Goal: Check status: Check status

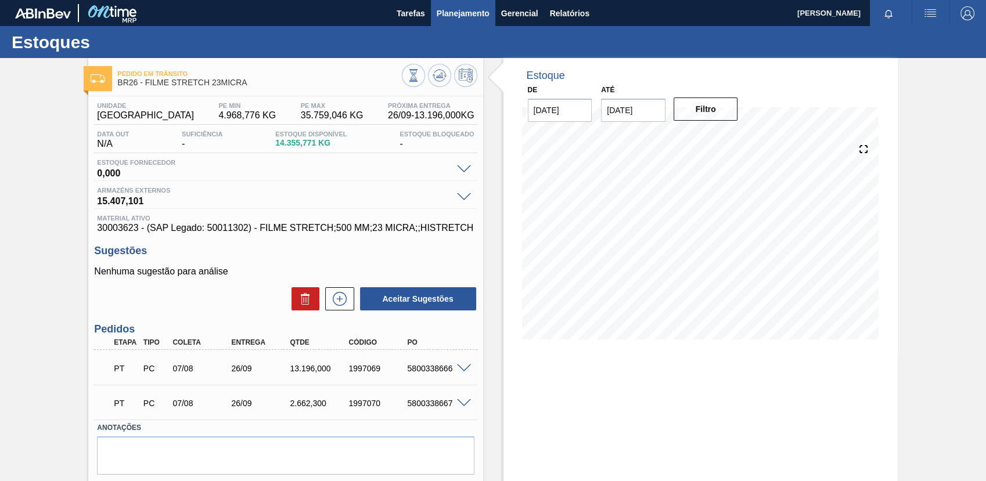
click at [455, 9] on span "Planejamento" at bounding box center [463, 13] width 53 height 14
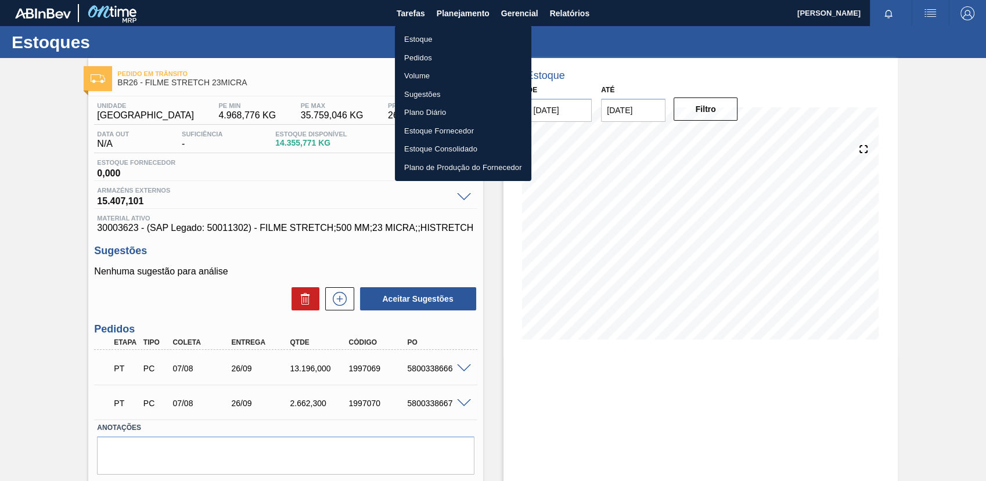
click at [467, 39] on li "Estoque" at bounding box center [463, 39] width 136 height 19
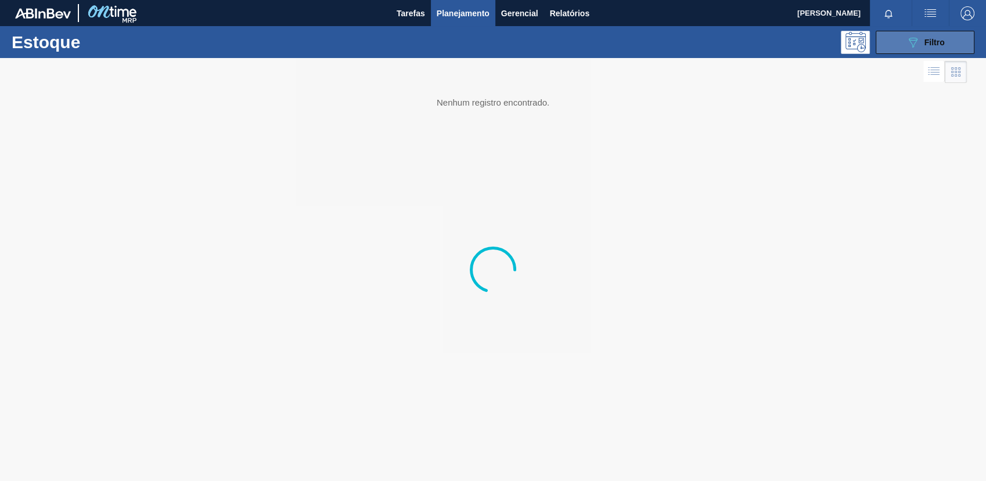
click at [880, 49] on button "089F7B8B-B2A5-4AFE-B5C0-19BA573D28AC Filtro" at bounding box center [925, 42] width 99 height 23
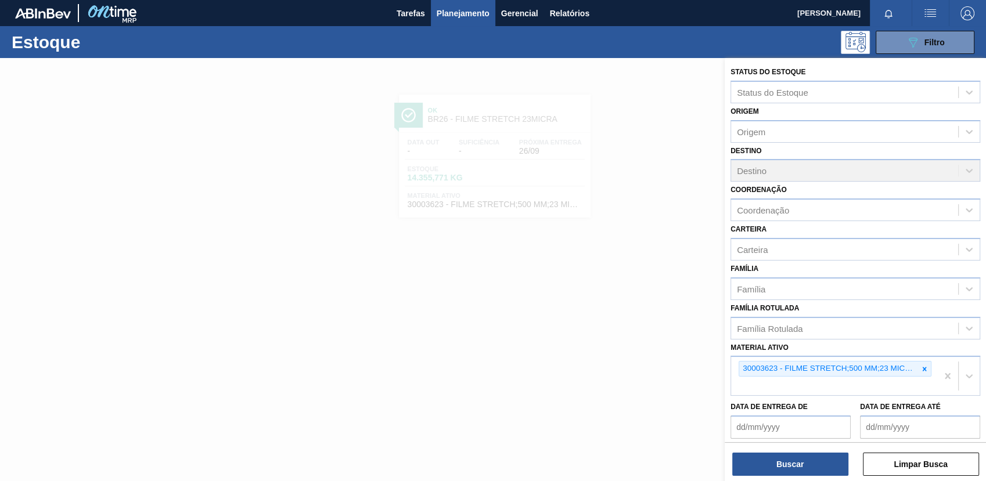
scroll to position [88, 0]
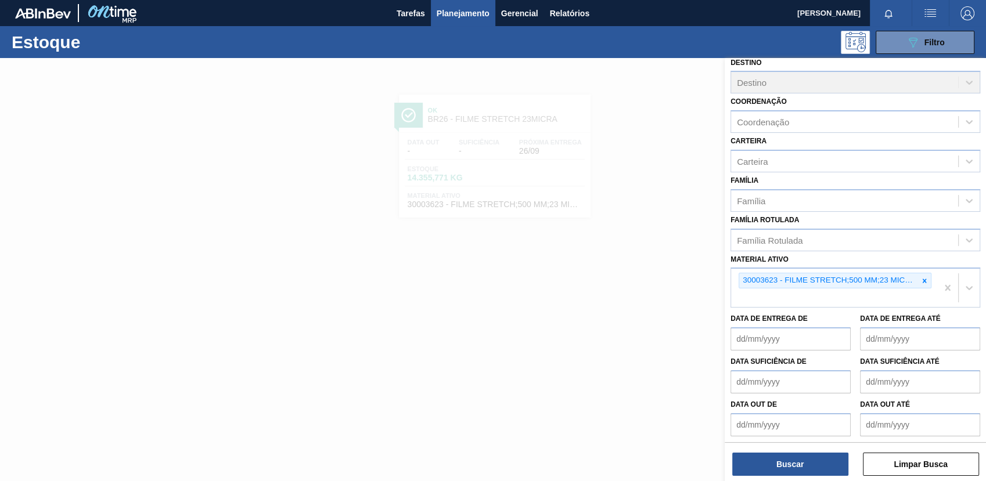
click at [923, 282] on div at bounding box center [924, 281] width 13 height 15
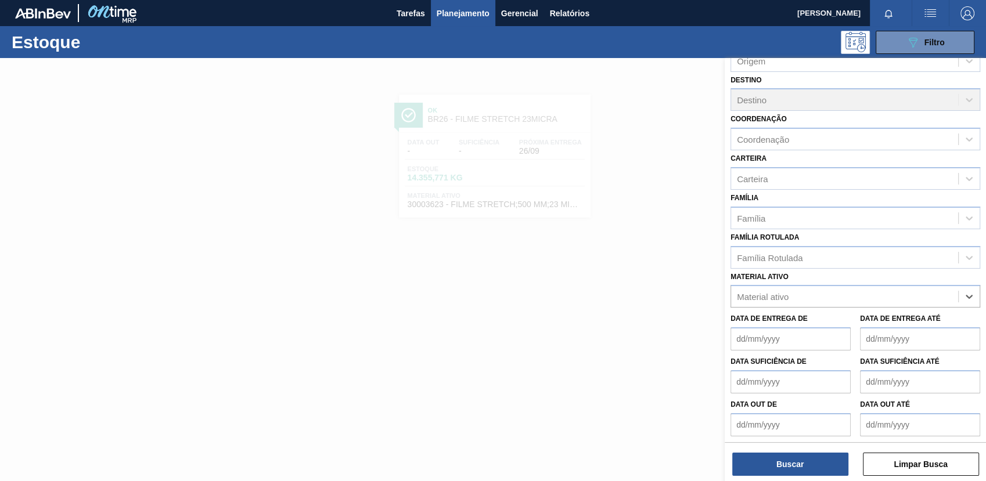
paste ativo "30033650"
type ativo "30033650"
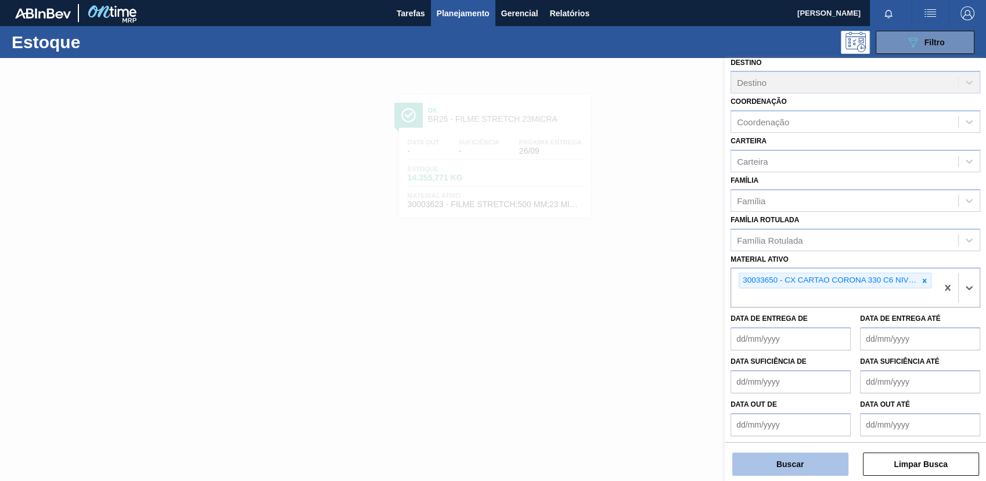
click at [778, 458] on button "Buscar" at bounding box center [790, 464] width 116 height 23
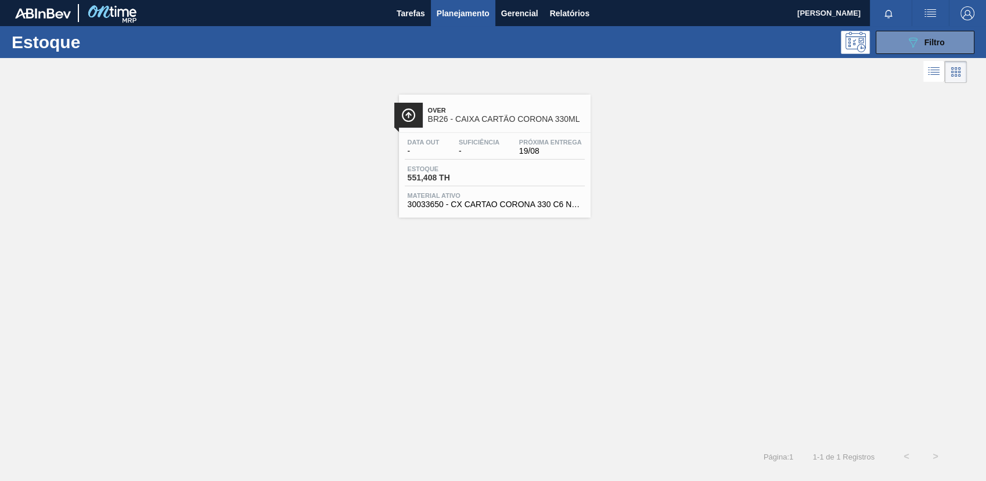
click at [459, 154] on span "-" at bounding box center [479, 151] width 41 height 9
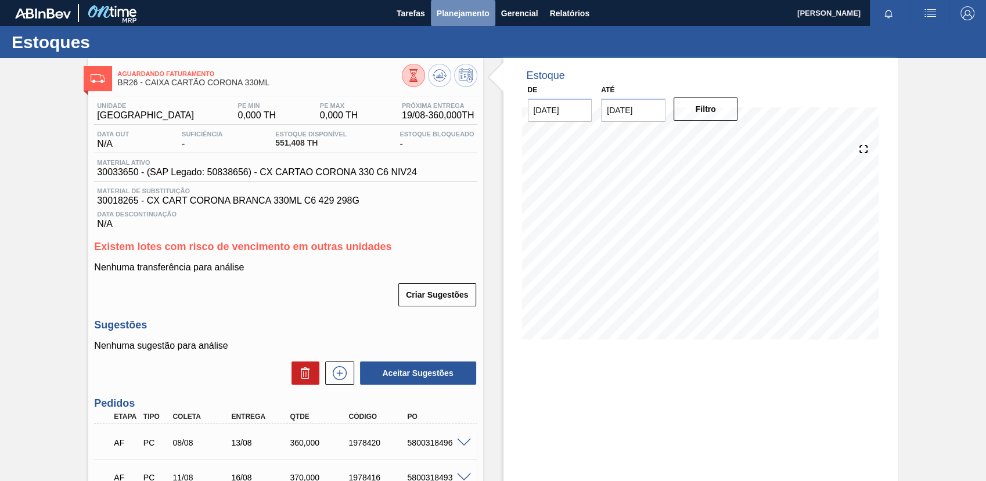
click at [480, 10] on span "Planejamento" at bounding box center [463, 13] width 53 height 14
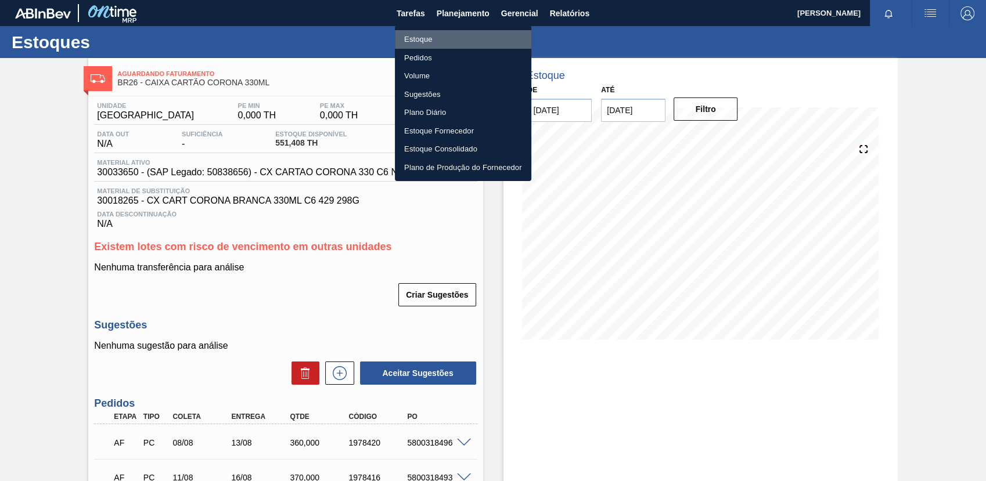
click at [489, 42] on li "Estoque" at bounding box center [463, 39] width 136 height 19
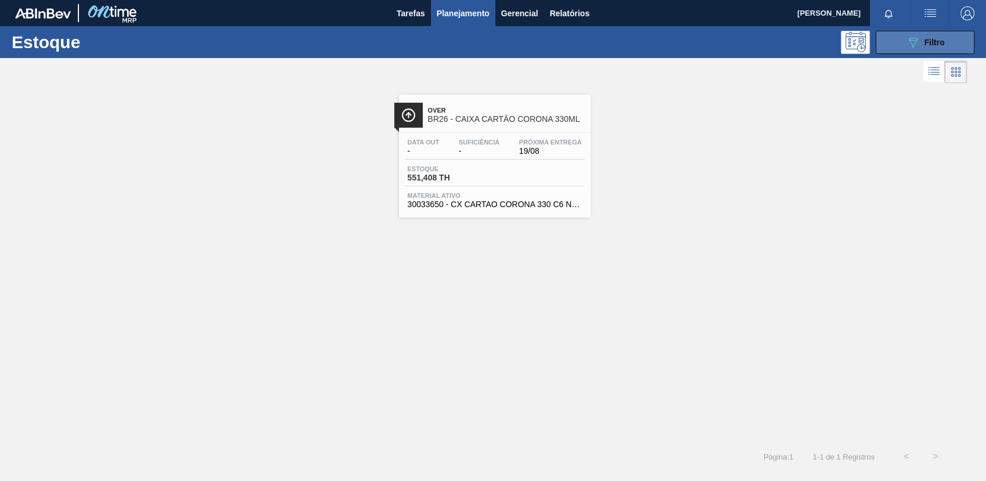
click at [917, 42] on icon "089F7B8B-B2A5-4AFE-B5C0-19BA573D28AC" at bounding box center [913, 42] width 14 height 14
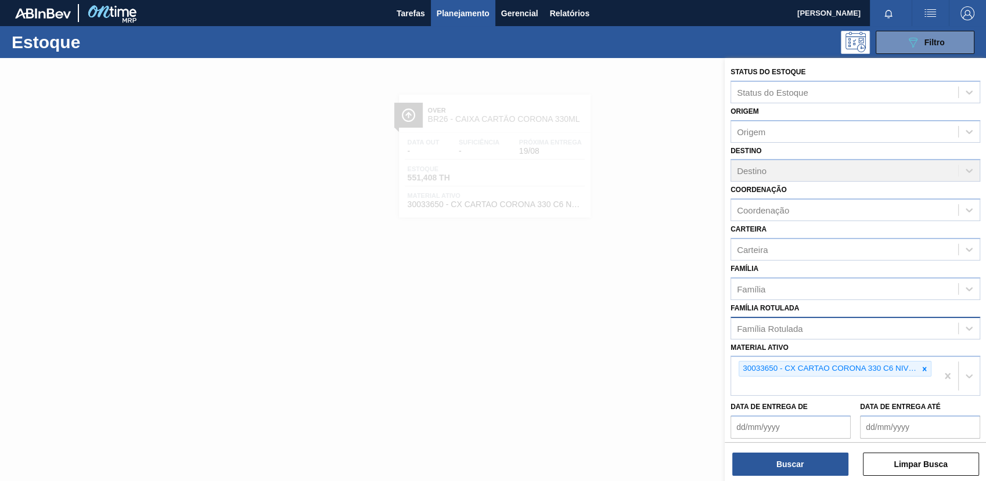
scroll to position [88, 0]
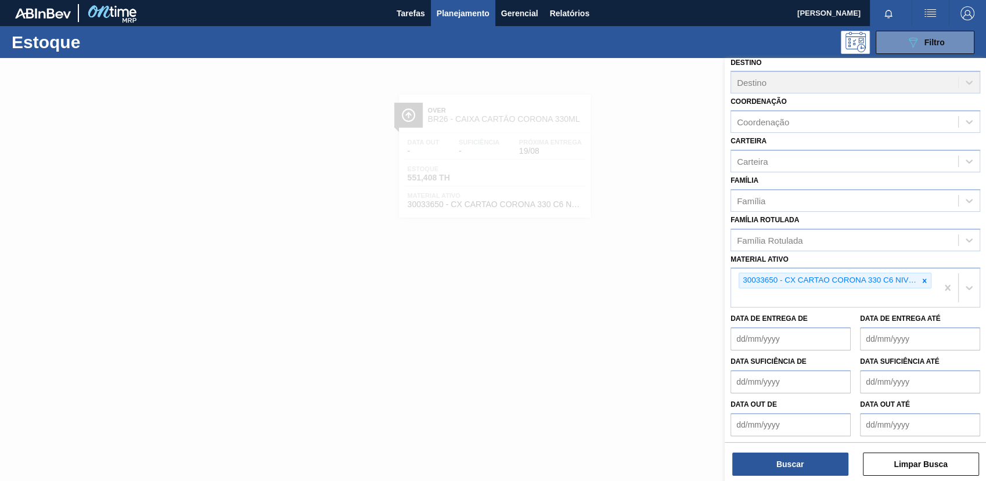
click at [923, 279] on icon at bounding box center [925, 281] width 8 height 8
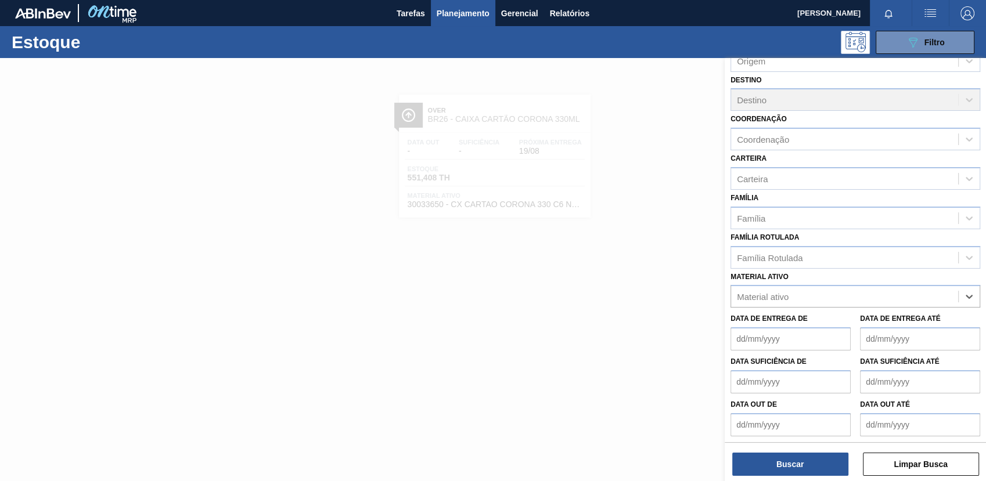
paste ativo "30002293"
type ativo "30002293"
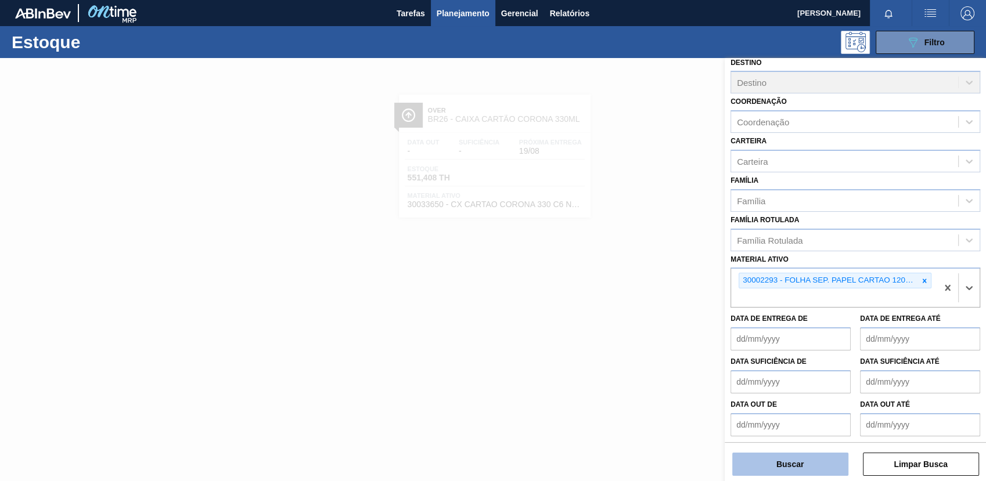
drag, startPoint x: 806, startPoint y: 448, endPoint x: 802, endPoint y: 453, distance: 6.2
click at [804, 449] on div "Buscar Limpar Busca" at bounding box center [855, 459] width 261 height 33
click at [800, 459] on button "Buscar" at bounding box center [790, 464] width 116 height 23
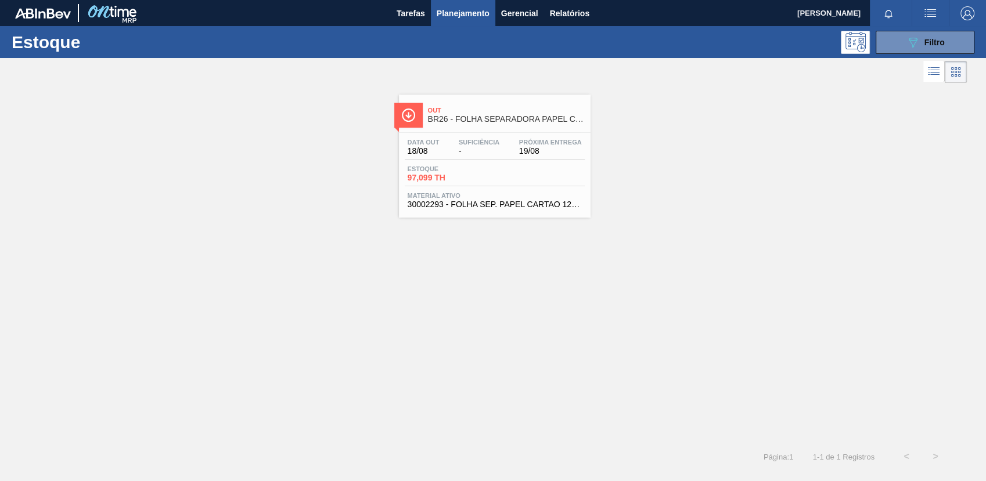
click at [498, 184] on div "Estoque 97,099 TH" at bounding box center [495, 176] width 180 height 21
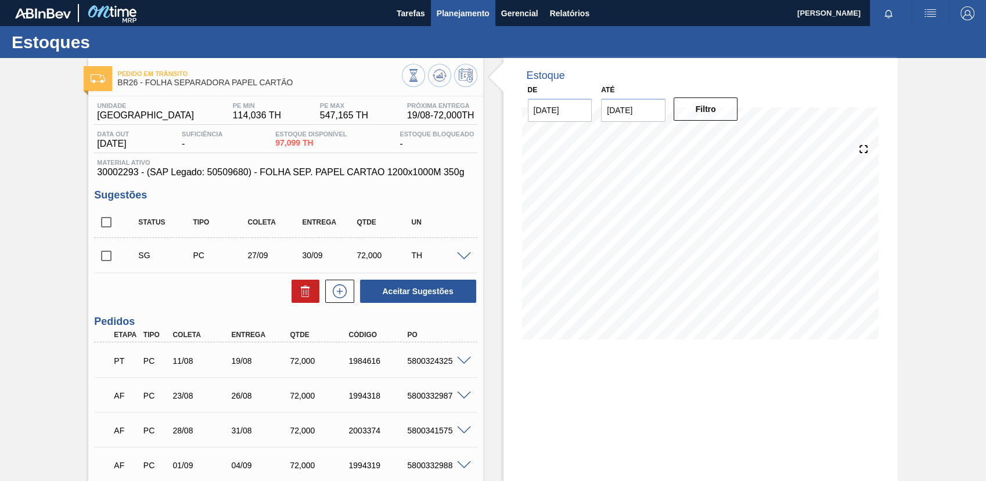
click at [434, 17] on button "Planejamento" at bounding box center [463, 13] width 64 height 26
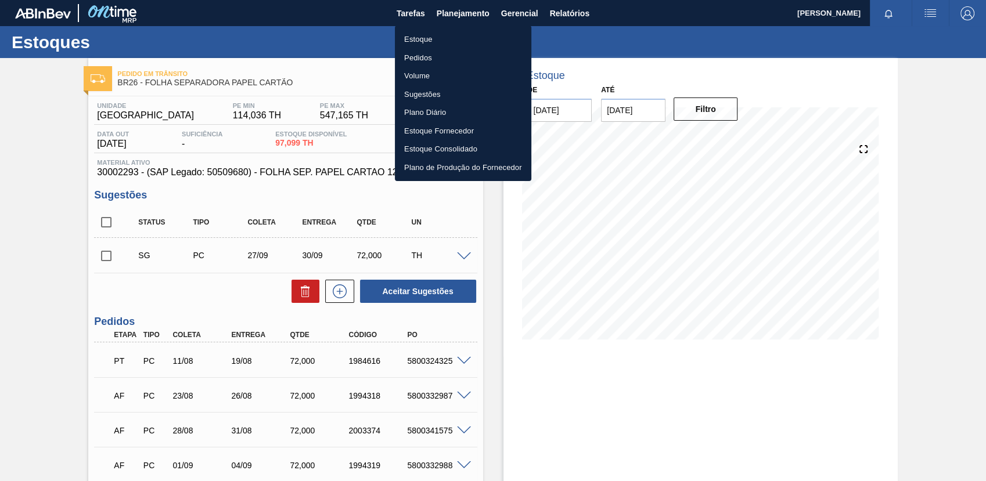
click at [450, 35] on li "Estoque" at bounding box center [463, 39] width 136 height 19
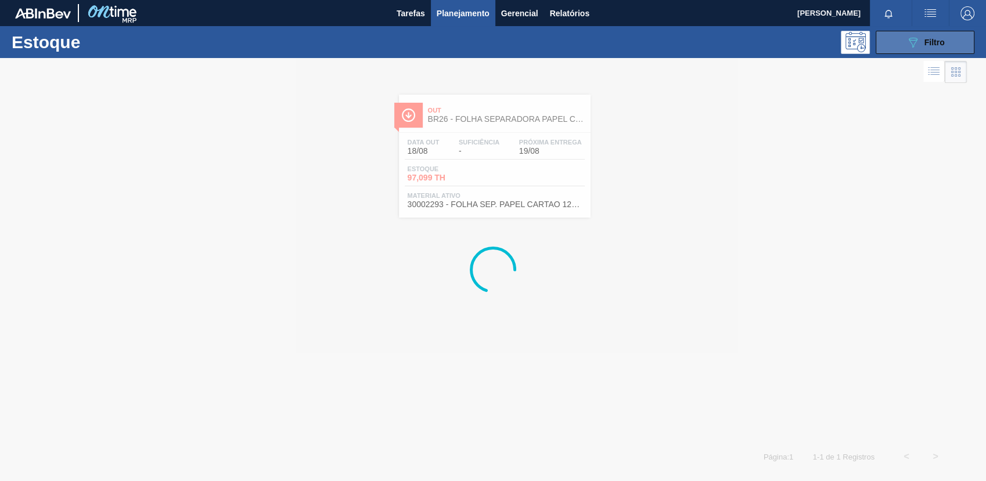
click at [944, 44] on button "089F7B8B-B2A5-4AFE-B5C0-19BA573D28AC Filtro" at bounding box center [925, 42] width 99 height 23
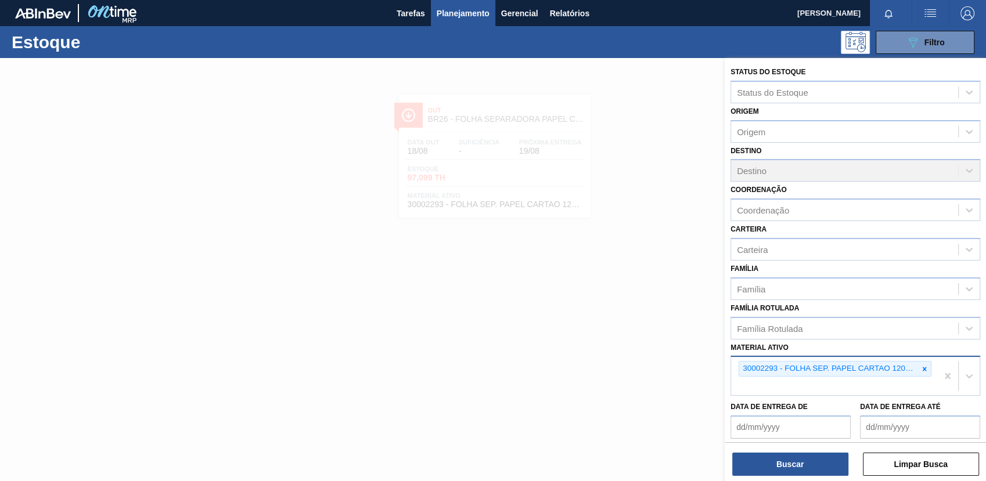
scroll to position [88, 0]
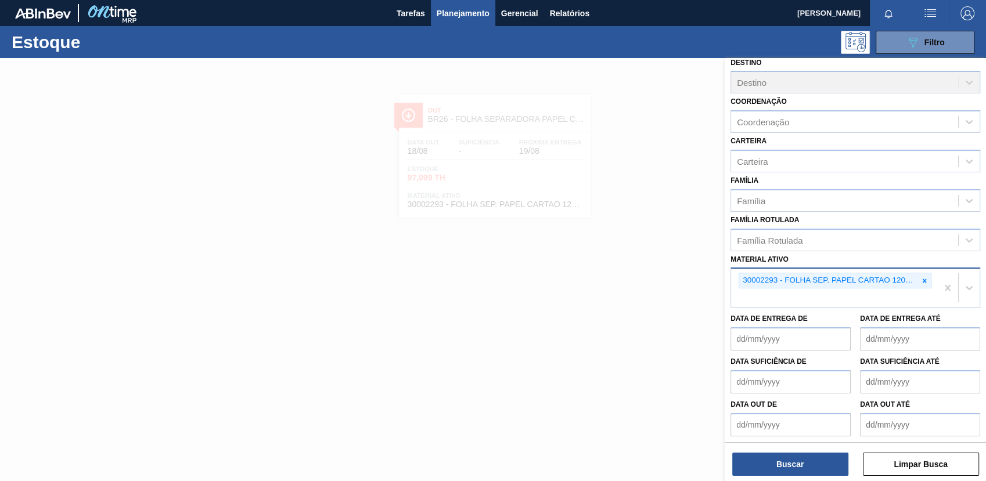
click at [920, 288] on div "30002293 - FOLHA SEP. PAPEL CARTAO 1200x1000M 350g" at bounding box center [834, 288] width 206 height 38
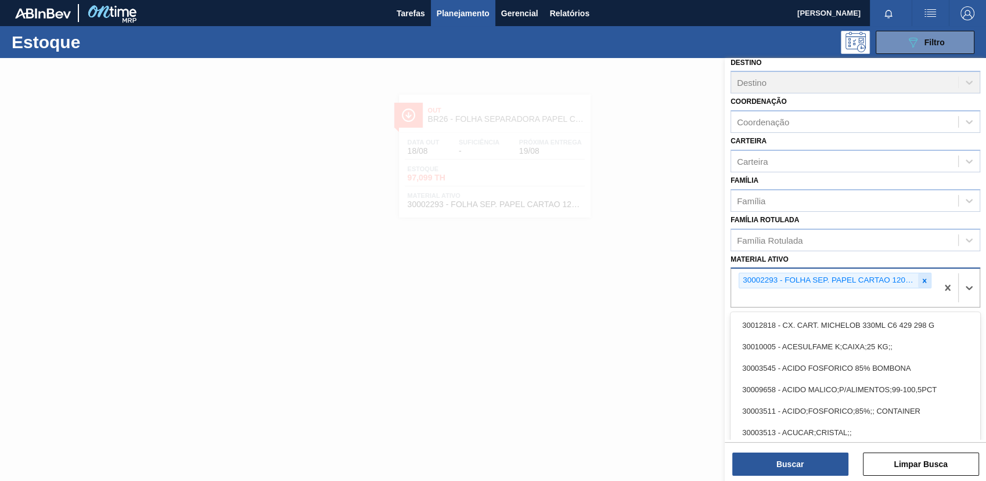
click at [921, 281] on icon at bounding box center [925, 281] width 8 height 8
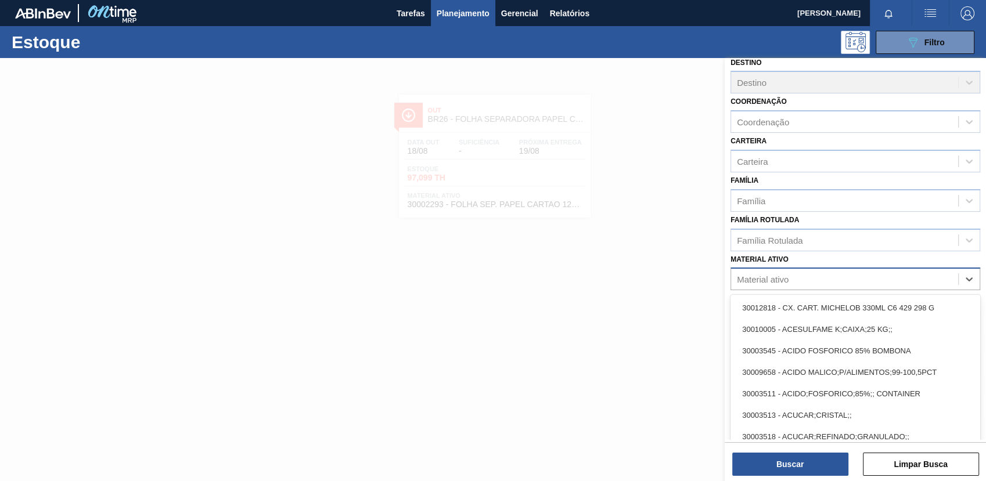
paste ativo "20008538"
type ativo "20008538"
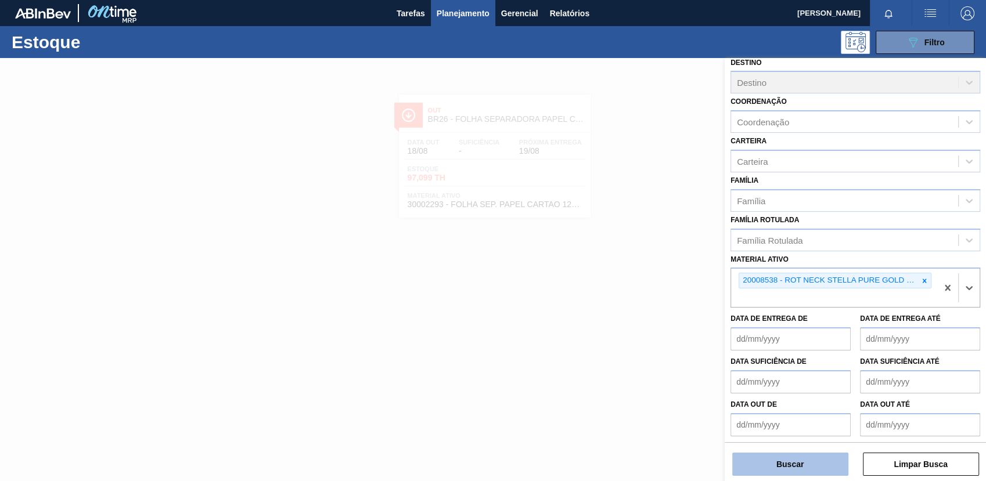
click at [795, 476] on button "Buscar" at bounding box center [790, 464] width 116 height 23
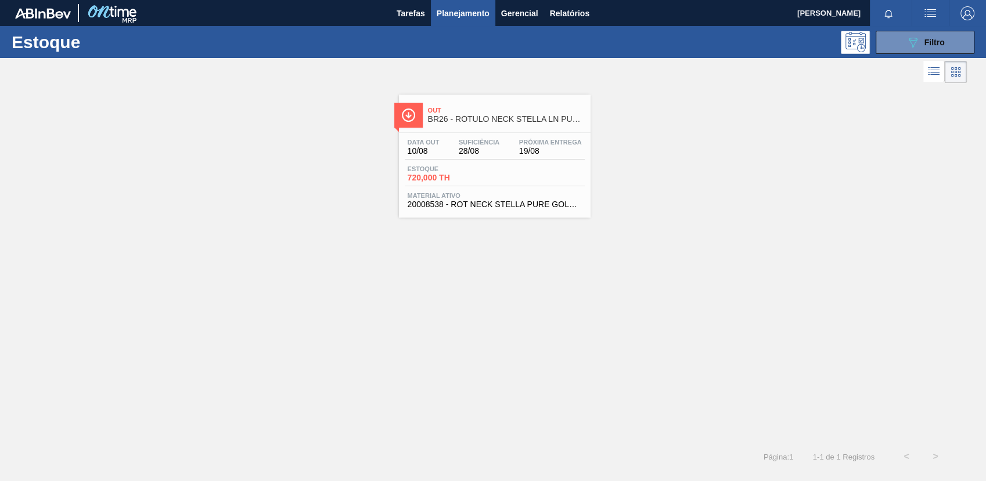
click at [498, 178] on div "Estoque 720,000 TH" at bounding box center [495, 176] width 180 height 21
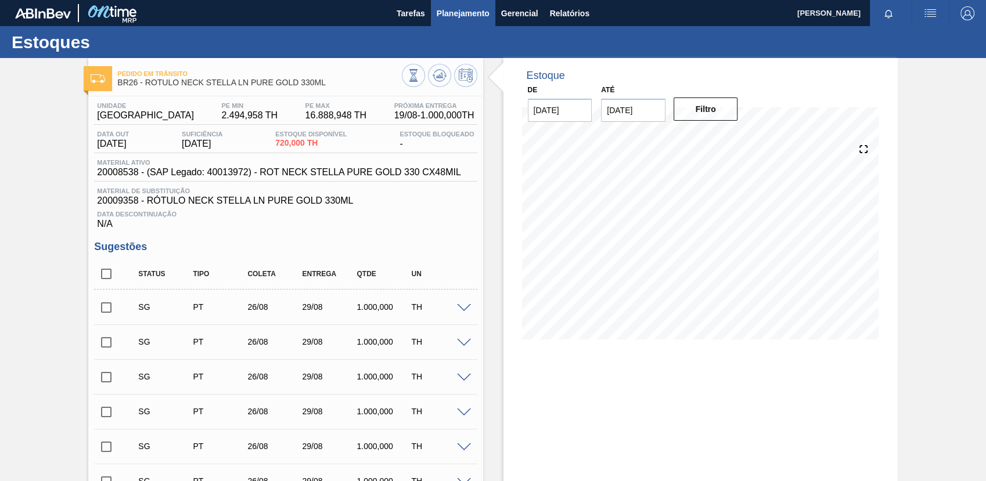
click at [484, 13] on span "Planejamento" at bounding box center [463, 13] width 53 height 14
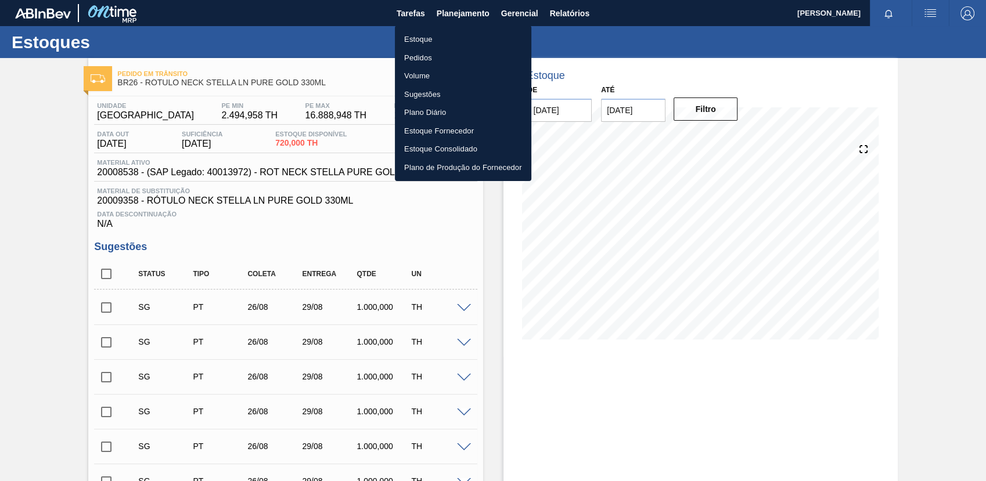
click at [487, 37] on li "Estoque" at bounding box center [463, 39] width 136 height 19
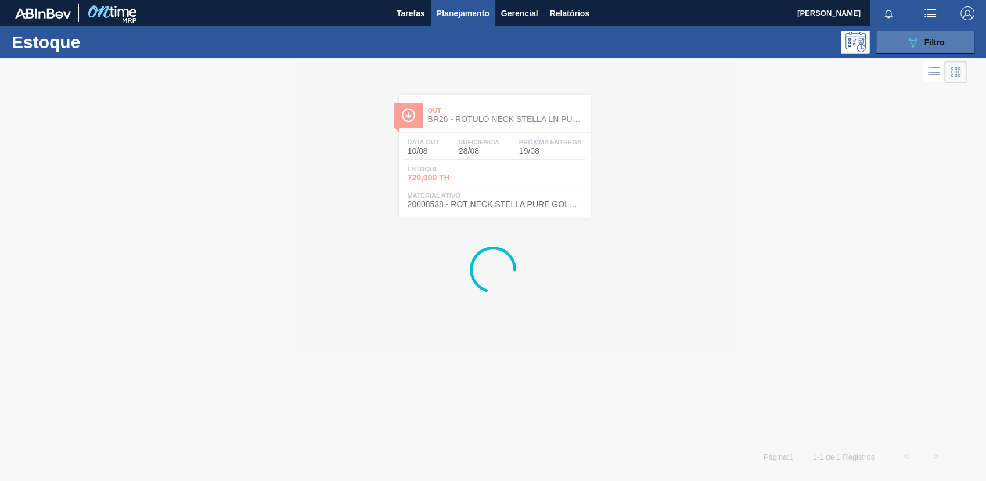
click at [937, 39] on span "Filtro" at bounding box center [935, 42] width 20 height 9
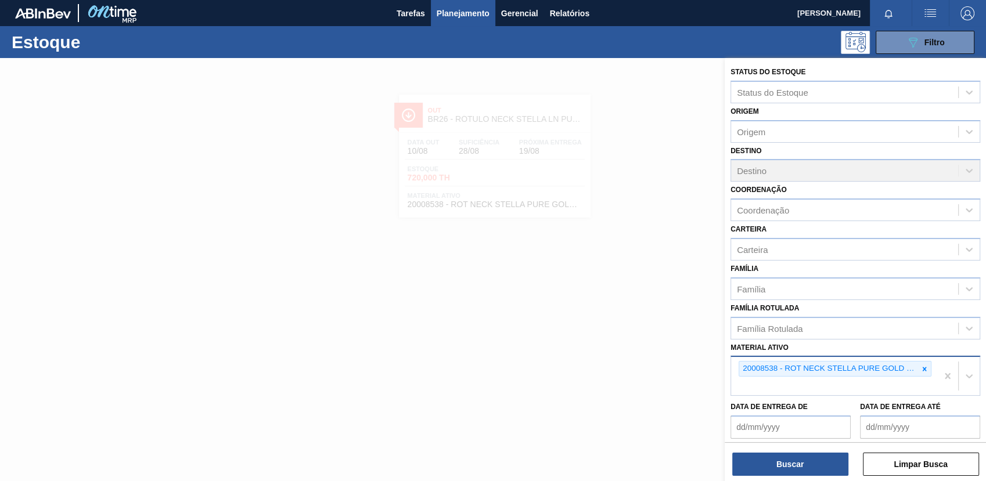
scroll to position [88, 0]
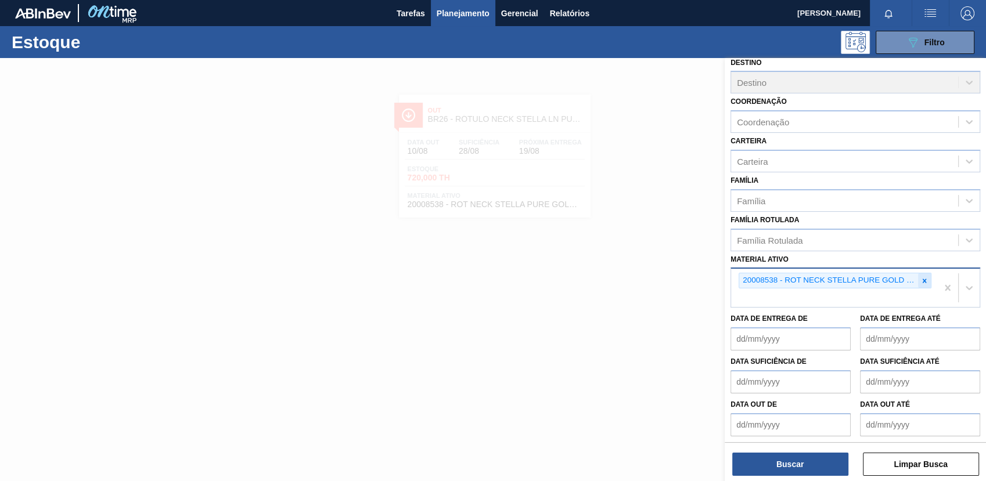
click at [926, 284] on div at bounding box center [924, 281] width 13 height 15
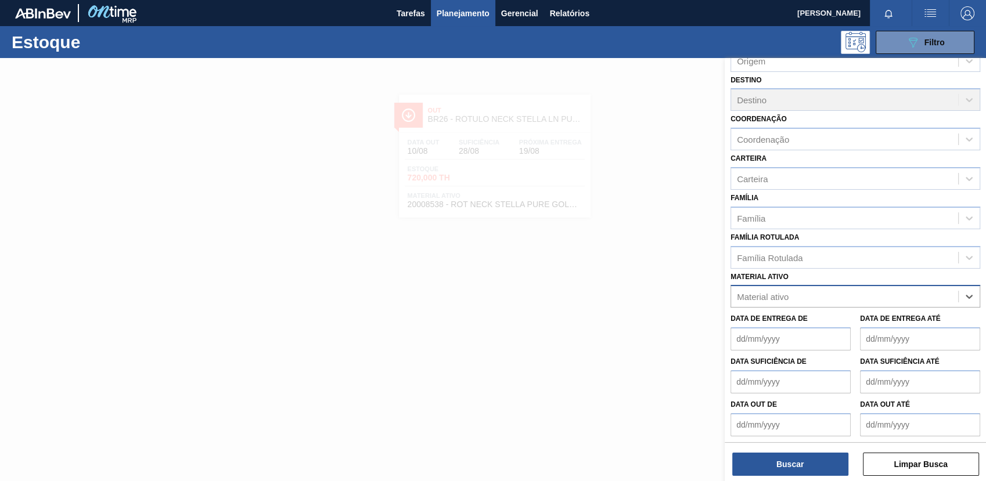
paste ativo "30003071"
type ativo "30003071"
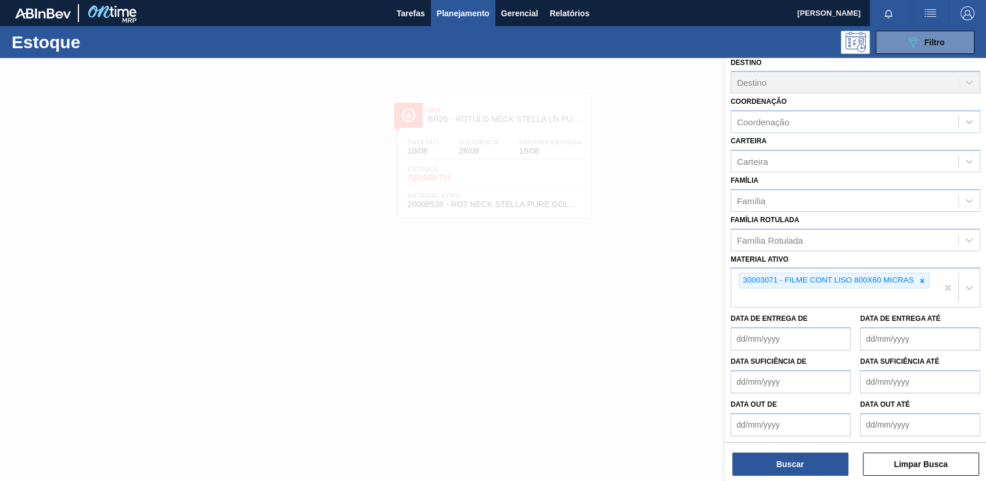
click at [746, 476] on div "Status do Estoque Status do Estoque Origem Origem Destino Destino Coordenação C…" at bounding box center [855, 271] width 261 height 426
click at [745, 467] on button "Buscar" at bounding box center [790, 464] width 116 height 23
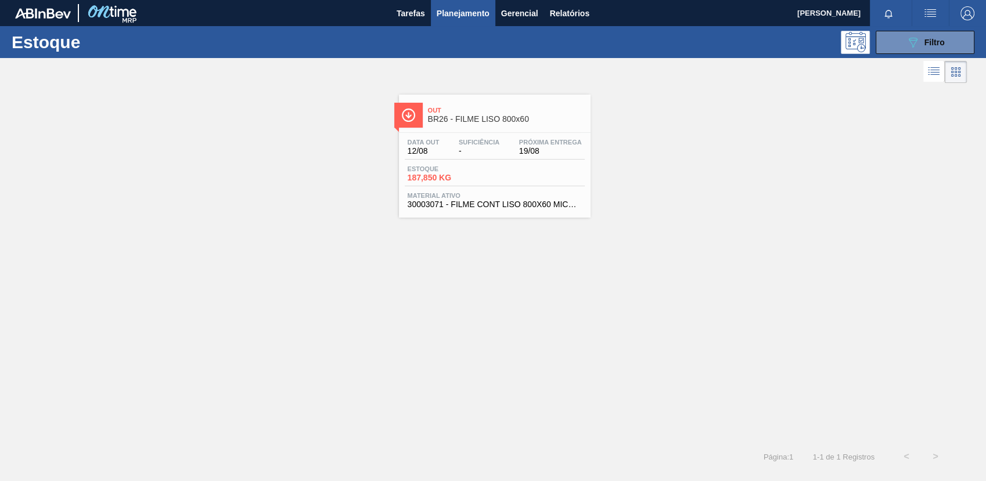
click at [463, 172] on span "Estoque" at bounding box center [448, 169] width 81 height 7
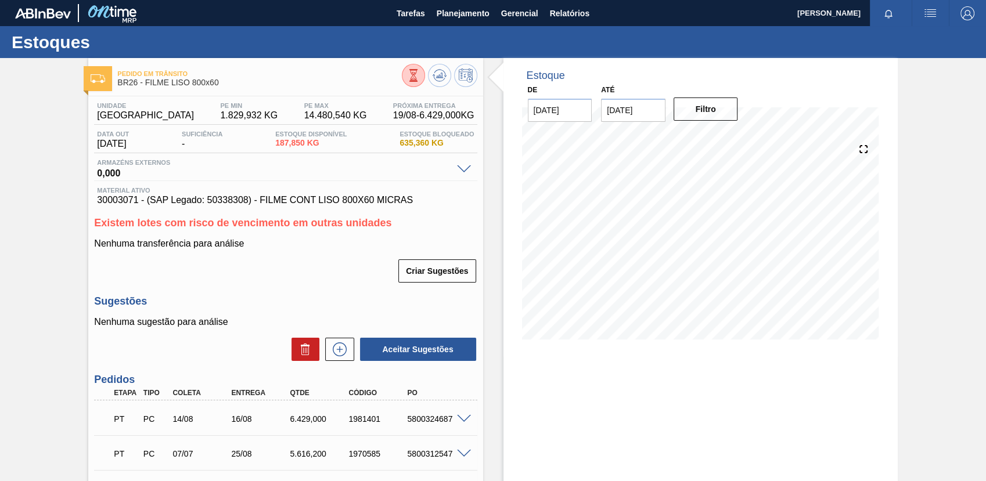
scroll to position [120, 0]
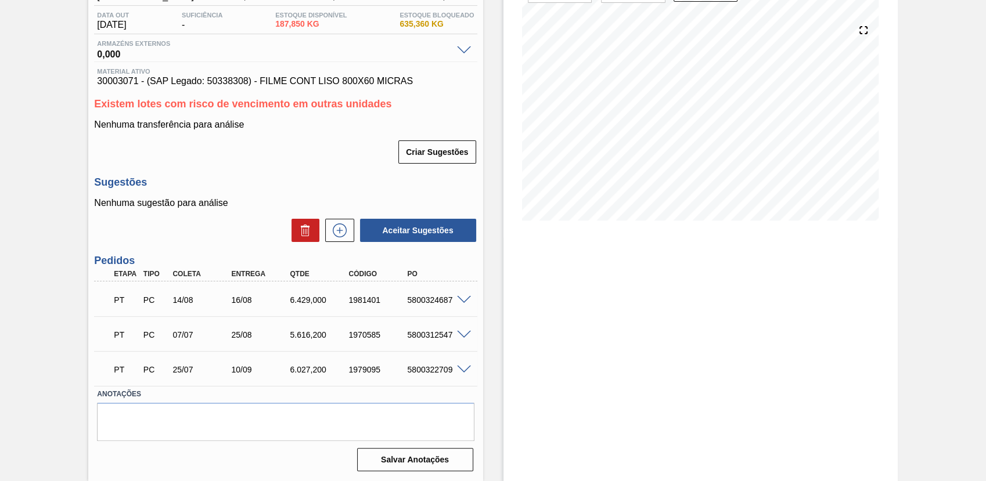
click at [457, 299] on span at bounding box center [464, 300] width 14 height 9
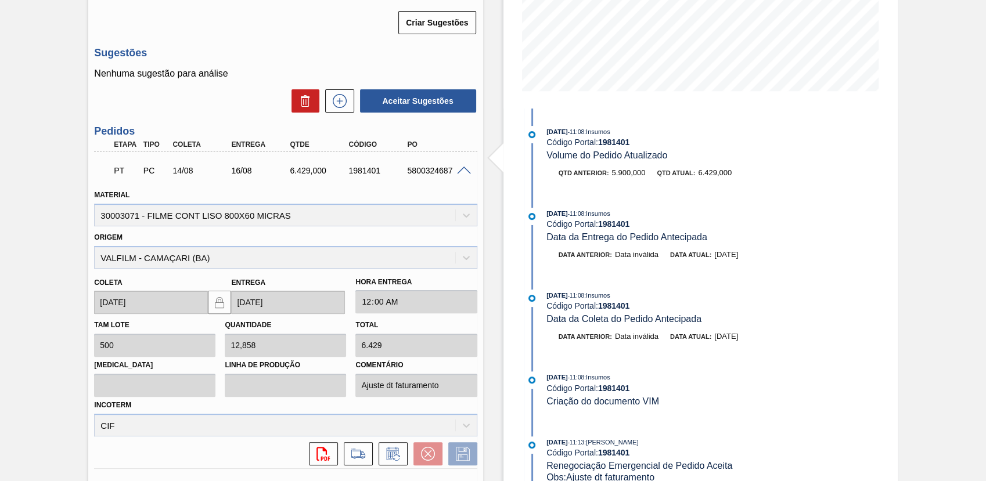
scroll to position [313, 0]
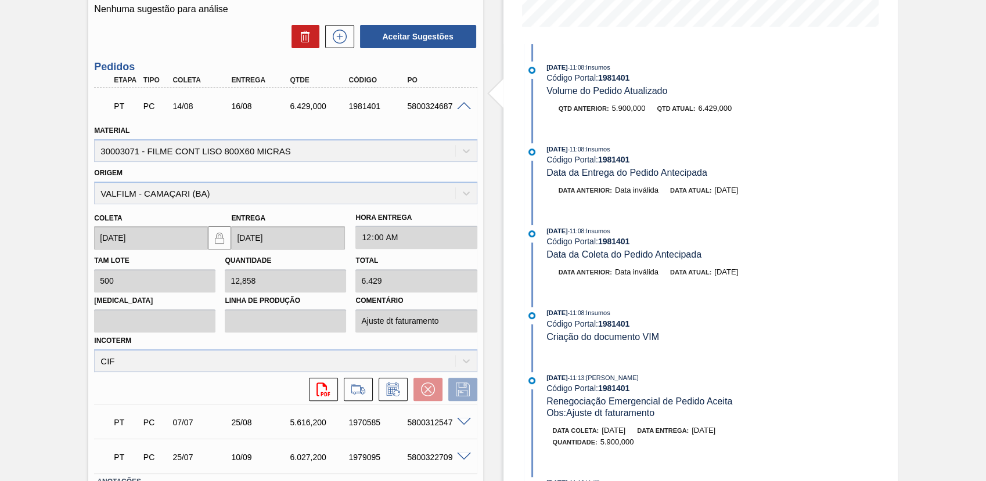
drag, startPoint x: 752, startPoint y: 189, endPoint x: 714, endPoint y: 199, distance: 39.7
click at [714, 199] on div "Data anterior: Data inválida Data atual: [DATE]" at bounding box center [673, 193] width 299 height 17
drag, startPoint x: 714, startPoint y: 199, endPoint x: 664, endPoint y: 141, distance: 77.0
click at [664, 138] on div "[DATE] 11:08 : Insumos Código Portal: 1981401 Volume do Pedido Atualizado Qtd a…" at bounding box center [673, 307] width 299 height 526
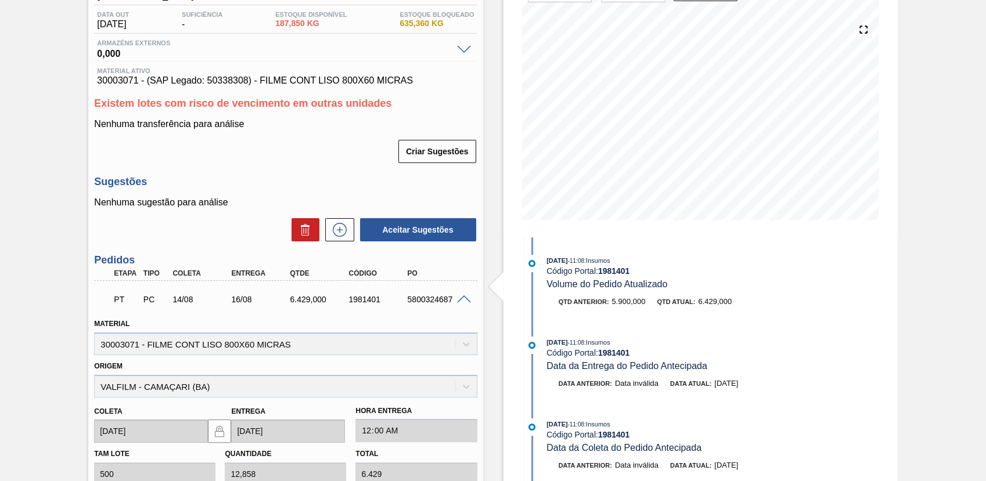
scroll to position [0, 0]
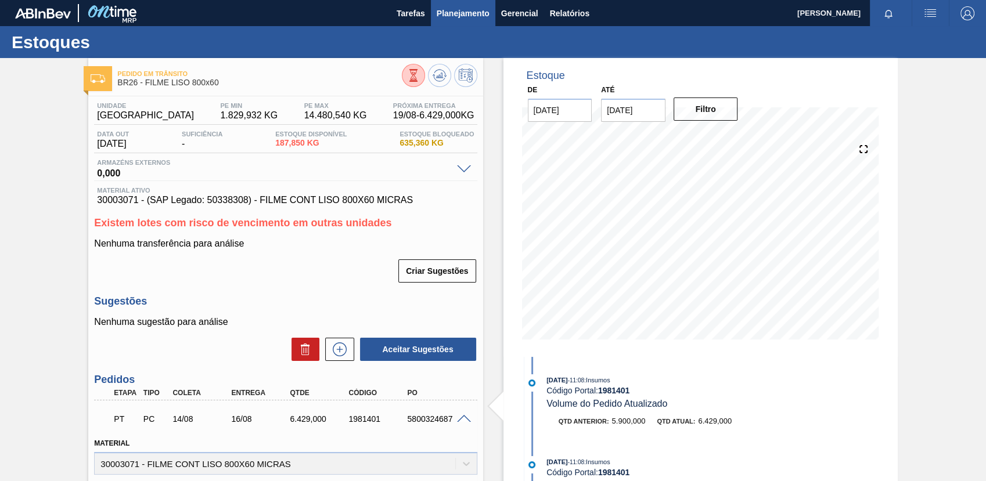
click at [464, 3] on button "Planejamento" at bounding box center [463, 13] width 64 height 26
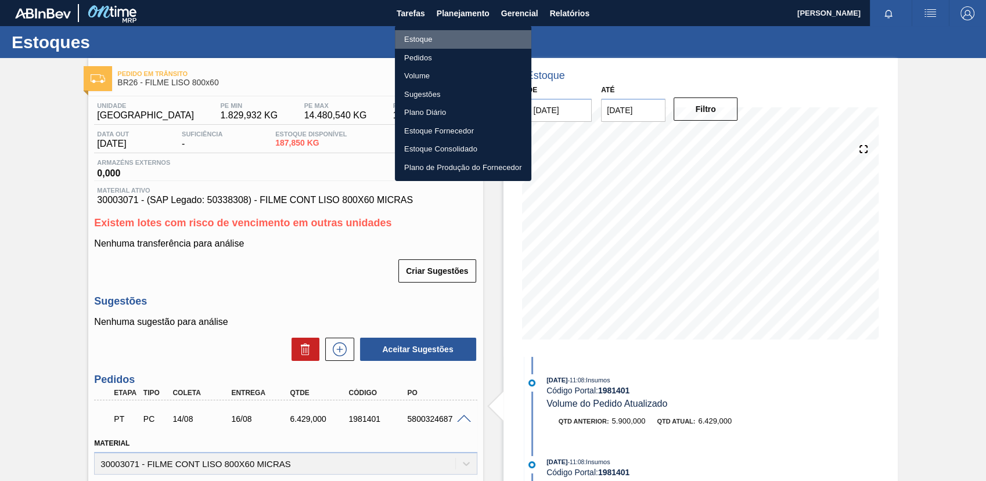
drag, startPoint x: 471, startPoint y: 34, endPoint x: 619, endPoint y: 47, distance: 148.7
click at [469, 35] on li "Estoque" at bounding box center [463, 39] width 136 height 19
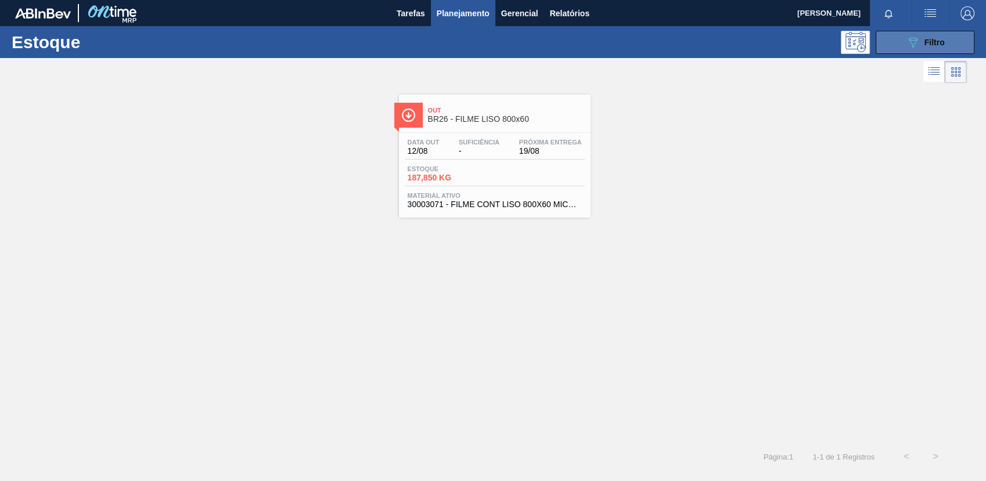
click at [922, 47] on div "089F7B8B-B2A5-4AFE-B5C0-19BA573D28AC Filtro" at bounding box center [925, 42] width 39 height 14
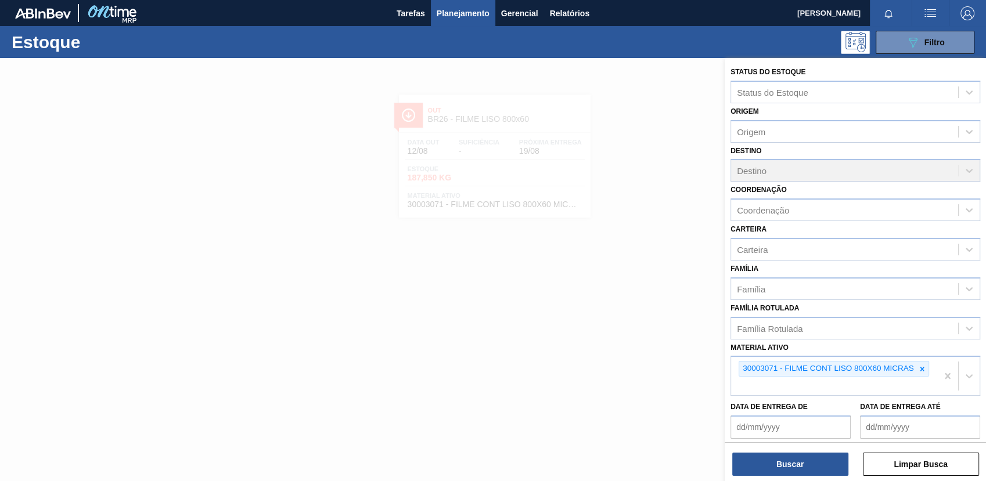
scroll to position [88, 0]
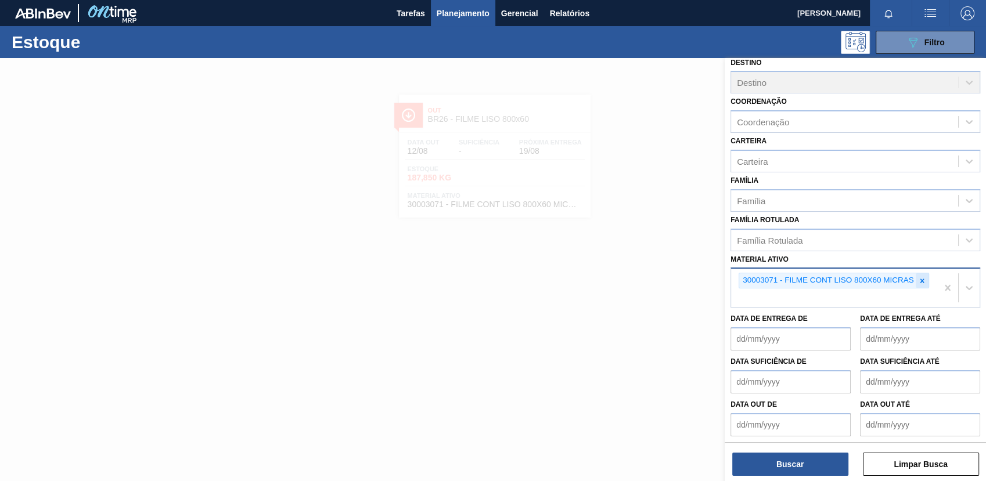
drag, startPoint x: 923, startPoint y: 280, endPoint x: 915, endPoint y: 270, distance: 12.8
click at [923, 279] on icon at bounding box center [922, 281] width 8 height 8
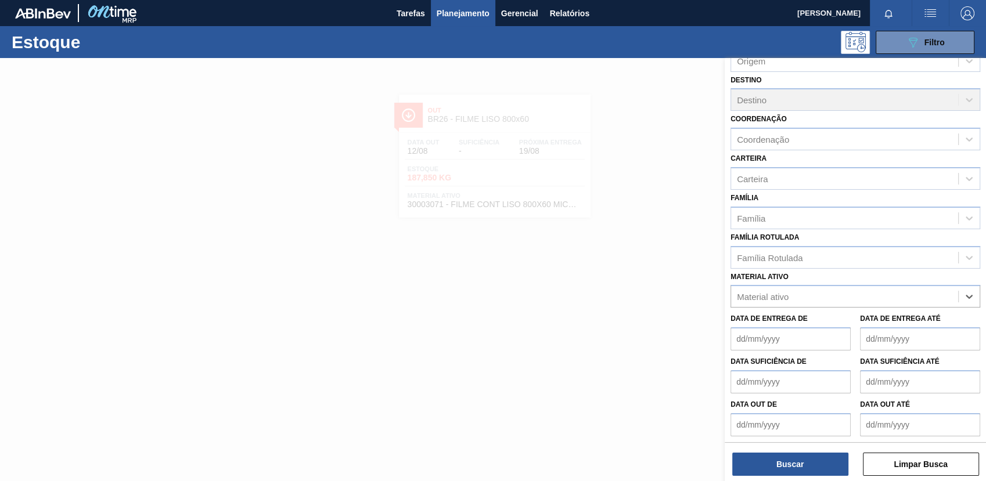
paste ativo "30030072"
type ativo "30030072"
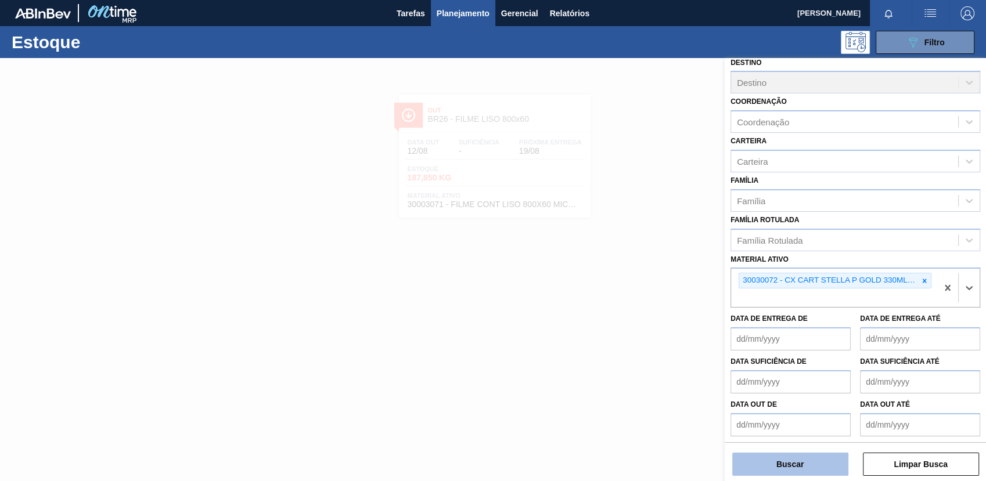
click at [757, 475] on button "Buscar" at bounding box center [790, 464] width 116 height 23
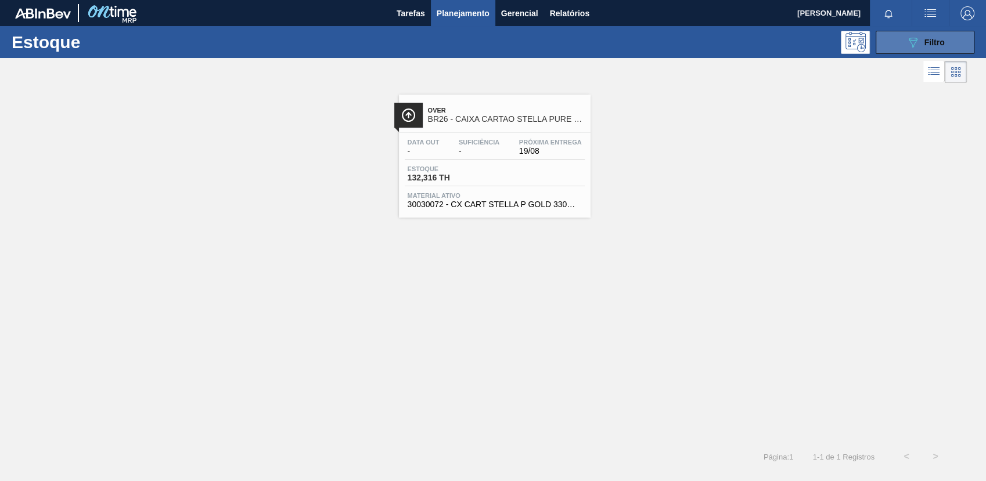
click at [931, 37] on div "089F7B8B-B2A5-4AFE-B5C0-19BA573D28AC Filtro" at bounding box center [925, 42] width 39 height 14
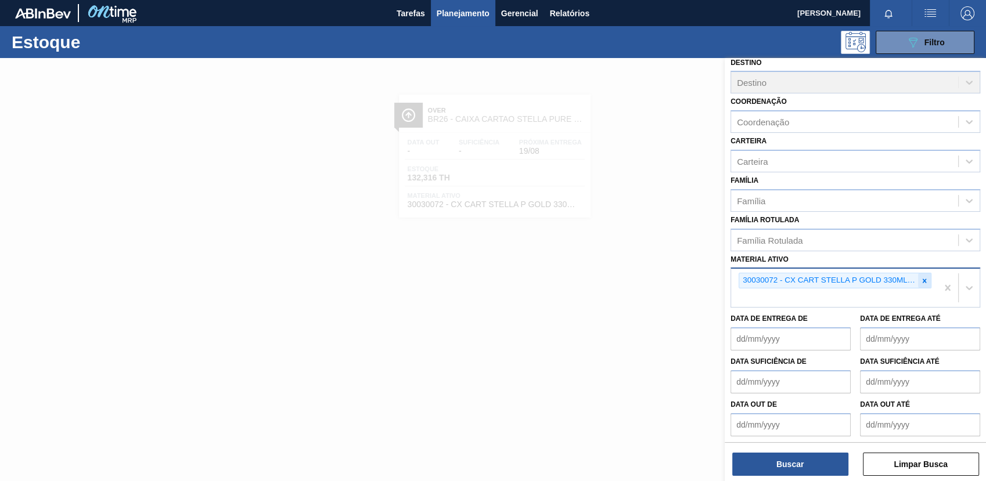
click at [923, 283] on div at bounding box center [924, 281] width 13 height 15
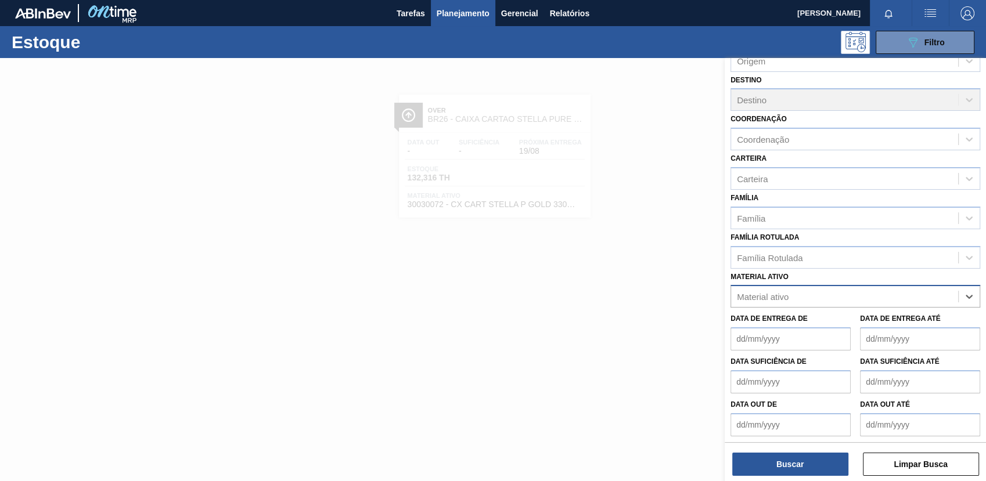
paste ativo "20005451"
type ativo "20005451"
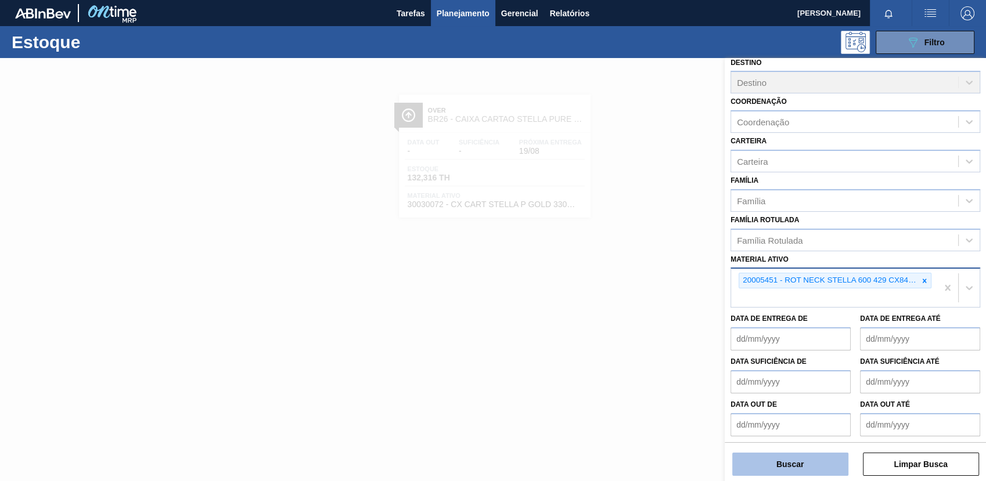
click at [772, 466] on button "Buscar" at bounding box center [790, 464] width 116 height 23
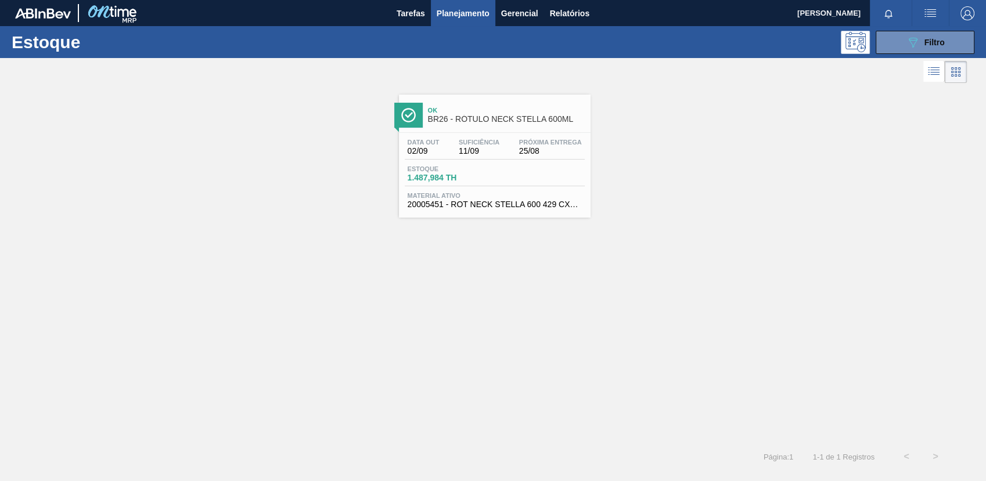
click at [501, 192] on span "Material ativo" at bounding box center [495, 195] width 174 height 7
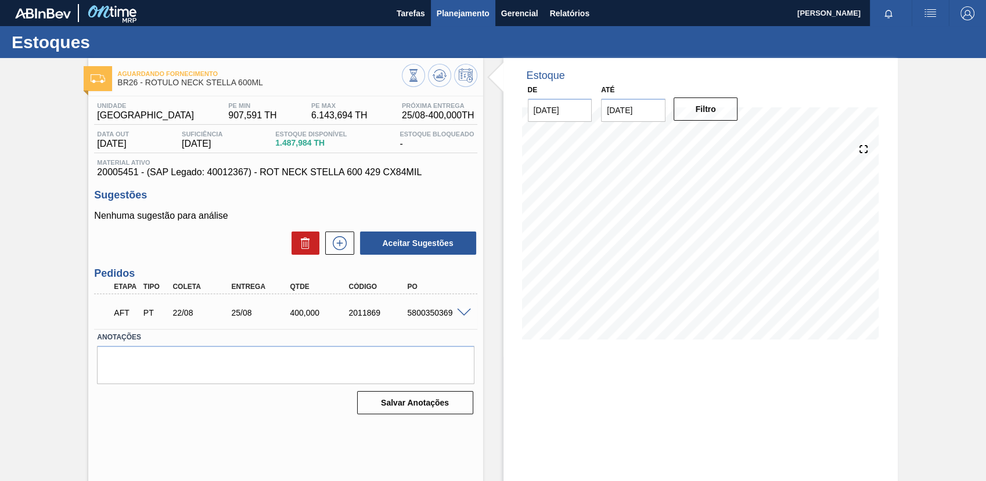
click at [448, 2] on button "Planejamento" at bounding box center [463, 13] width 64 height 26
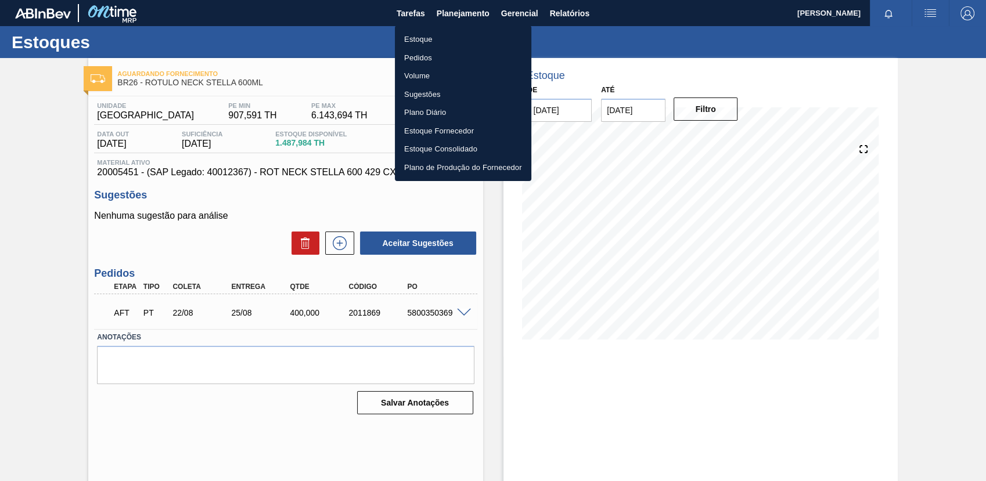
click at [475, 34] on li "Estoque" at bounding box center [463, 39] width 136 height 19
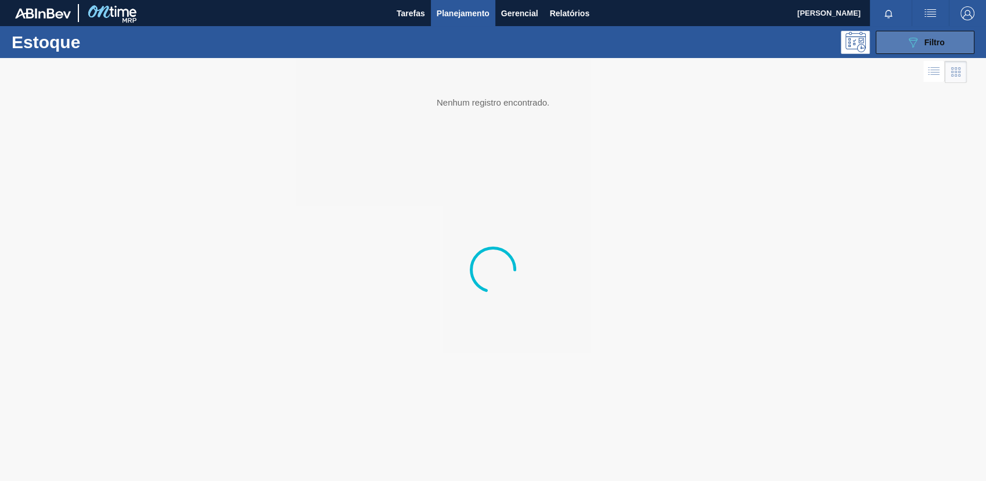
click at [922, 49] on button "089F7B8B-B2A5-4AFE-B5C0-19BA573D28AC Filtro" at bounding box center [925, 42] width 99 height 23
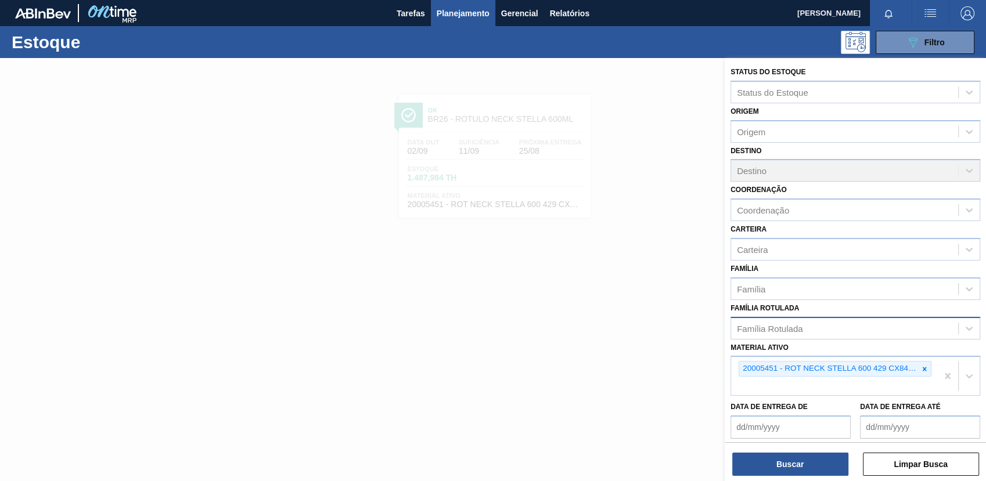
scroll to position [88, 0]
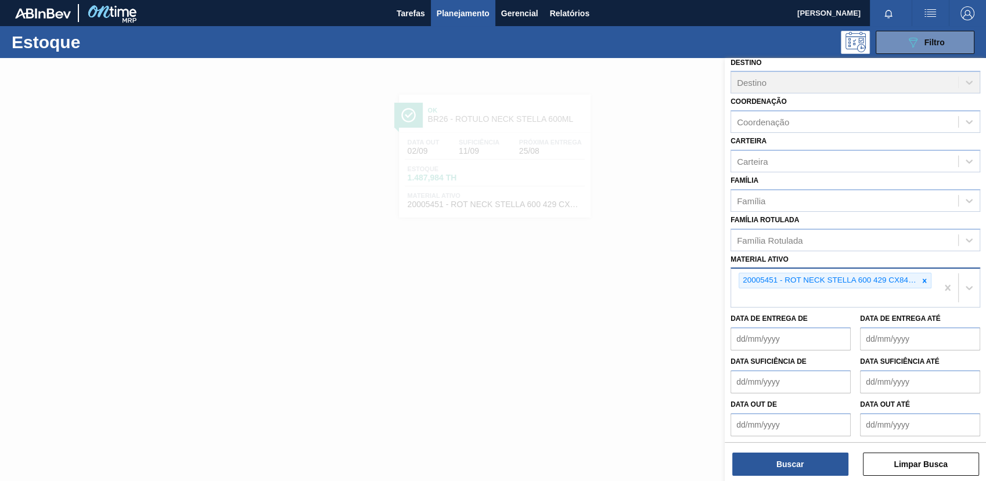
click at [931, 279] on div "20005451 - ROT NECK STELLA 600 429 CX84MIL" at bounding box center [834, 288] width 206 height 38
click at [876, 31] on button "089F7B8B-B2A5-4AFE-B5C0-19BA573D28AC Filtro" at bounding box center [925, 42] width 99 height 23
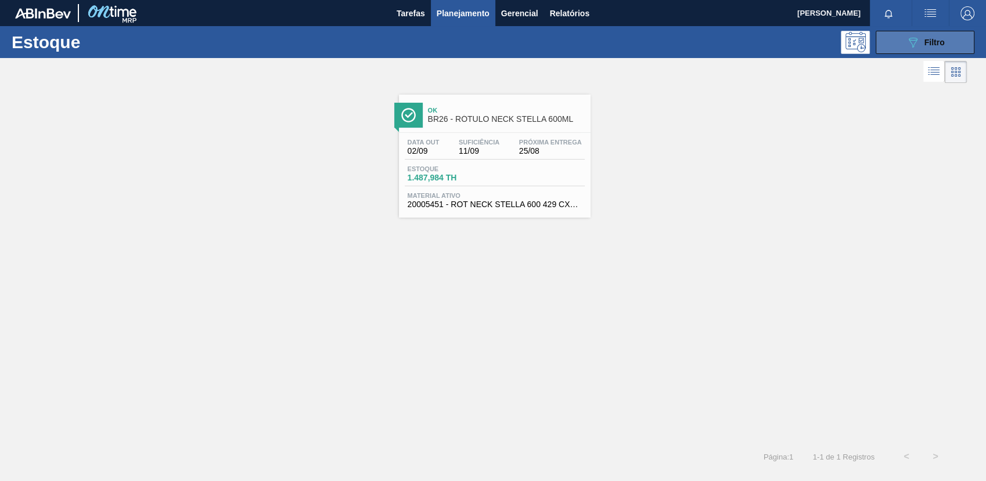
click at [890, 42] on button "089F7B8B-B2A5-4AFE-B5C0-19BA573D28AC Filtro" at bounding box center [925, 42] width 99 height 23
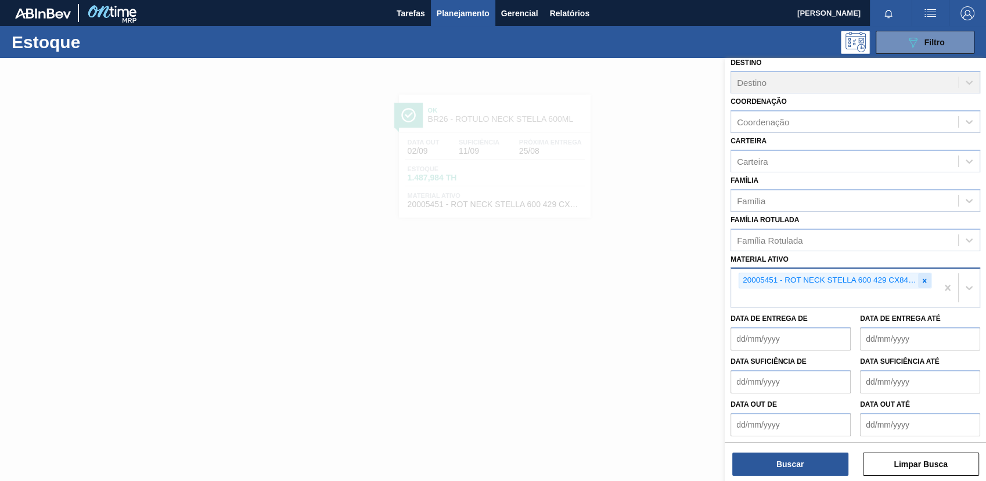
click at [921, 281] on icon at bounding box center [925, 281] width 8 height 8
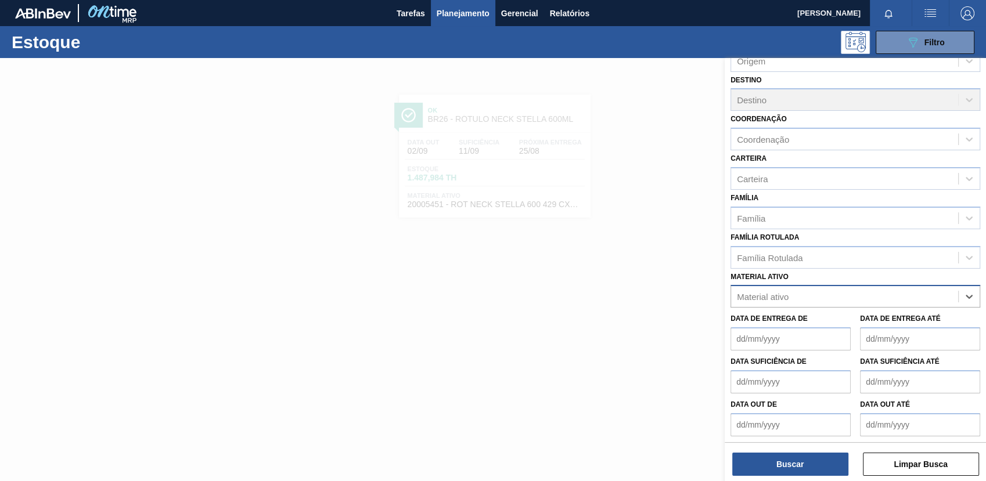
paste ativo "30012565"
type ativo "30012565"
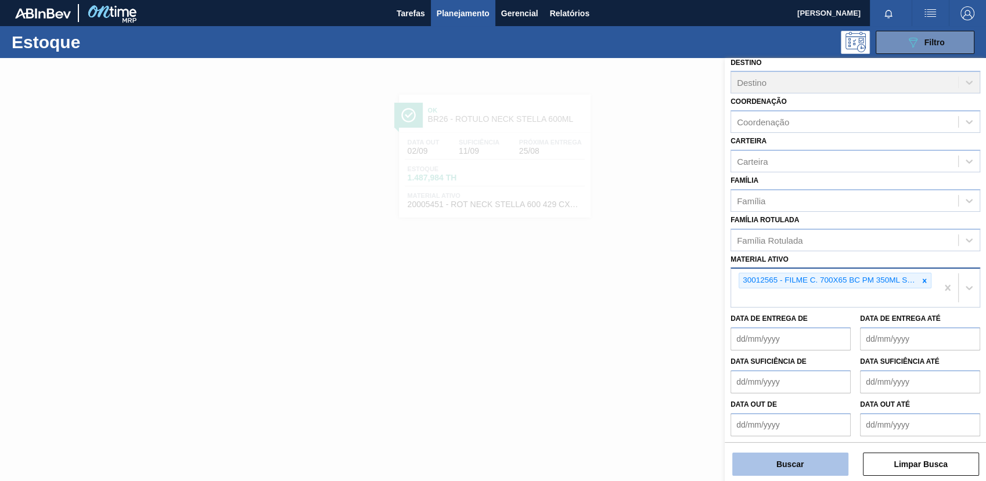
click at [761, 463] on button "Buscar" at bounding box center [790, 464] width 116 height 23
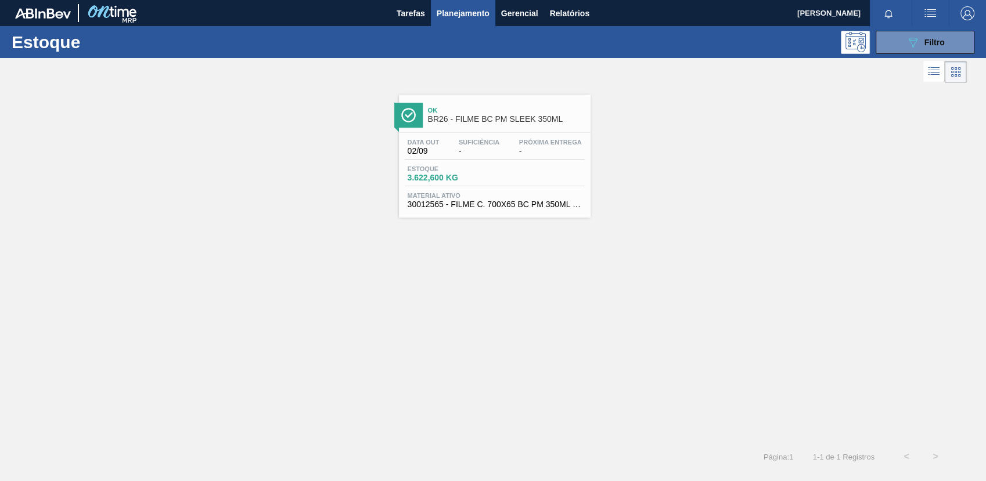
click at [906, 58] on div at bounding box center [483, 72] width 967 height 28
click at [894, 45] on button "089F7B8B-B2A5-4AFE-B5C0-19BA573D28AC Filtro" at bounding box center [925, 42] width 99 height 23
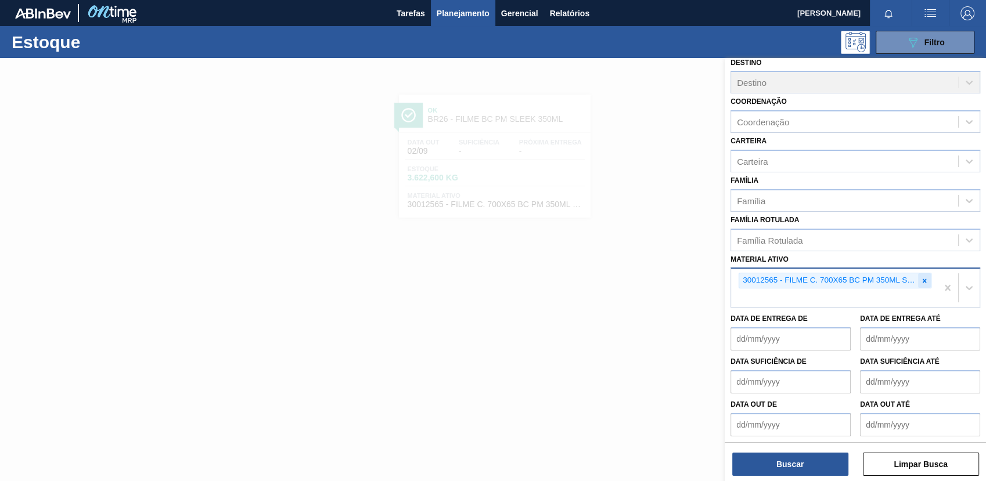
click at [920, 281] on div at bounding box center [924, 281] width 13 height 15
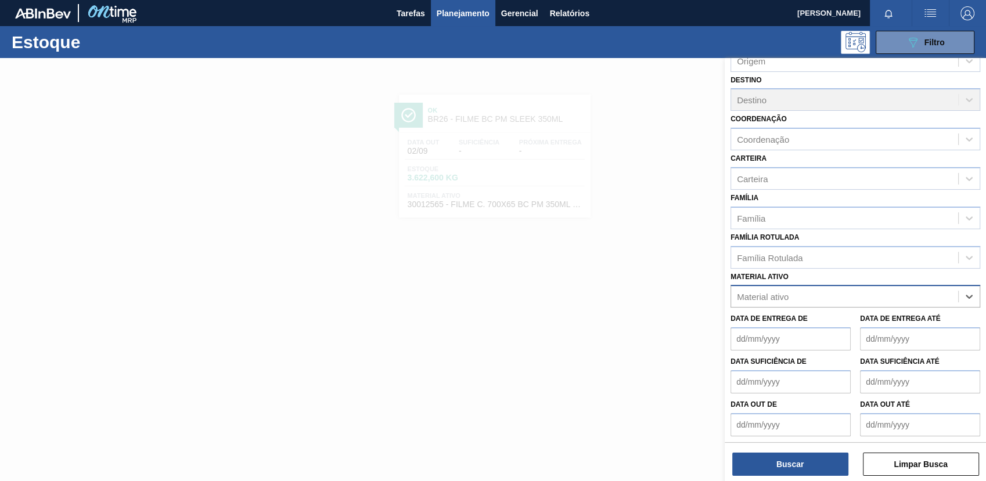
paste ativo "30012581"
type ativo "30012581"
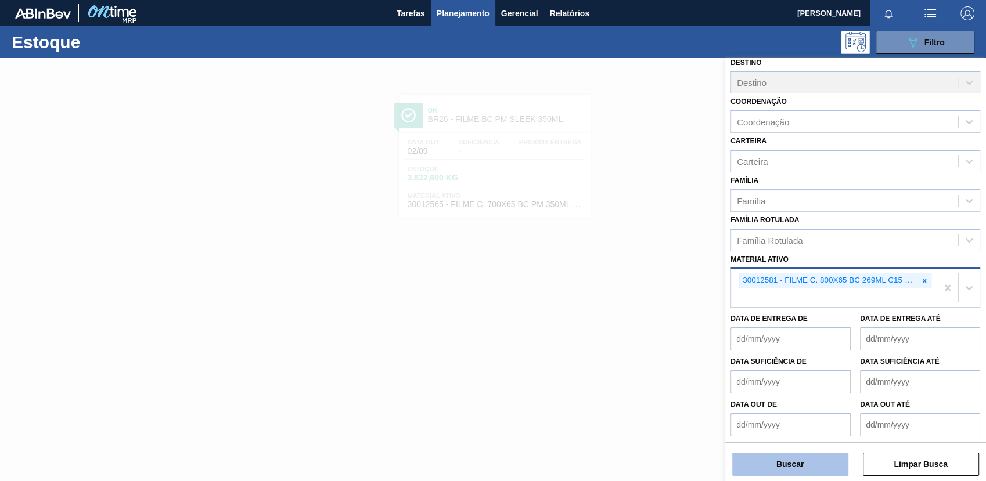
click at [754, 458] on button "Buscar" at bounding box center [790, 464] width 116 height 23
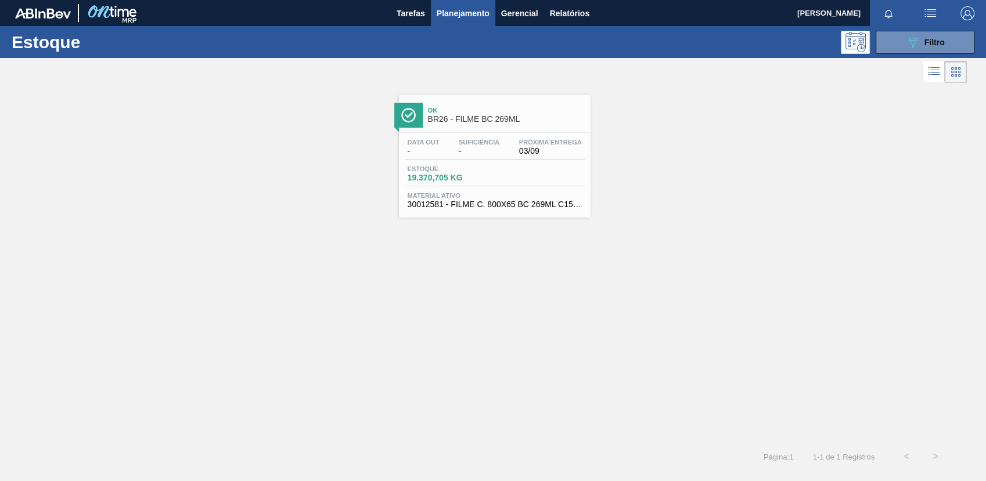
click at [469, 186] on div "Data out - Suficiência - Próxima Entrega 03/09 Estoque 19.370,705 KG Material a…" at bounding box center [495, 172] width 192 height 79
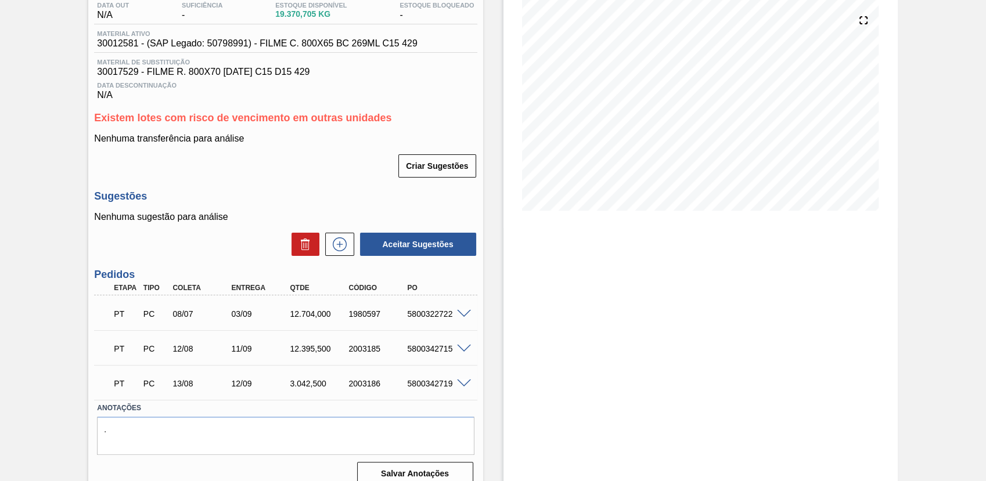
scroll to position [145, 0]
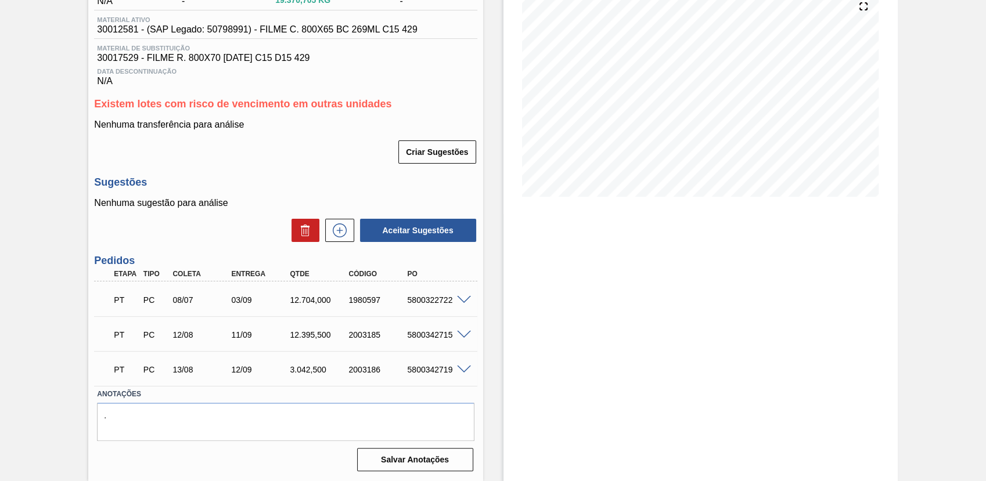
click at [457, 303] on span at bounding box center [464, 300] width 14 height 9
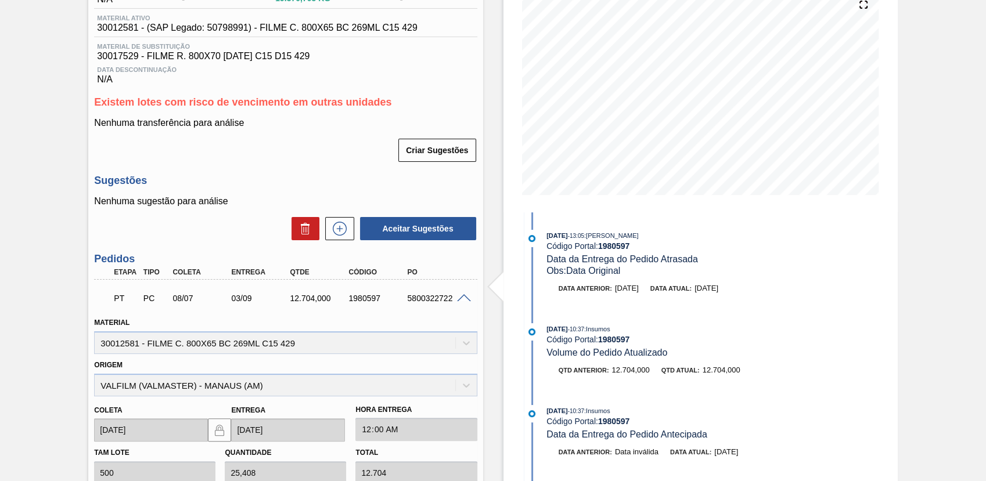
click at [464, 303] on span at bounding box center [464, 298] width 14 height 9
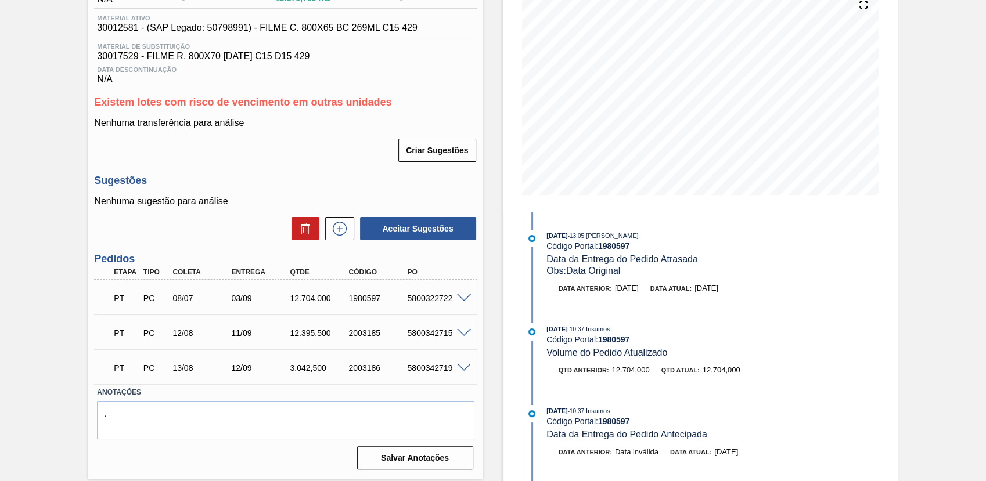
scroll to position [0, 0]
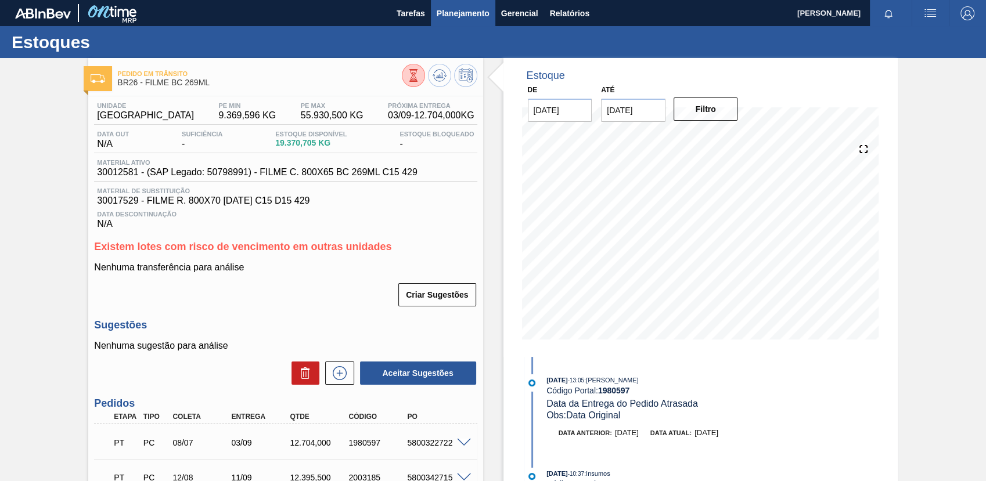
click at [462, 17] on span "Planejamento" at bounding box center [463, 13] width 53 height 14
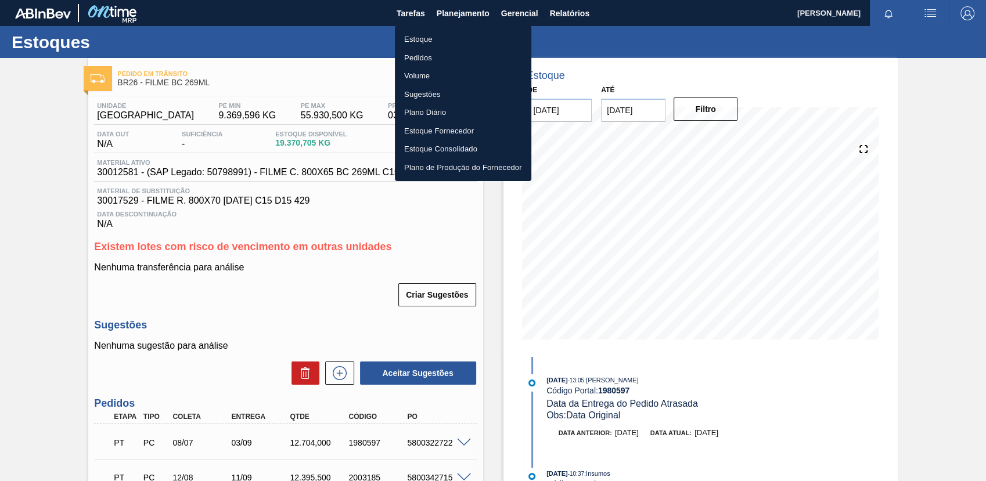
click at [461, 36] on li "Estoque" at bounding box center [463, 39] width 136 height 19
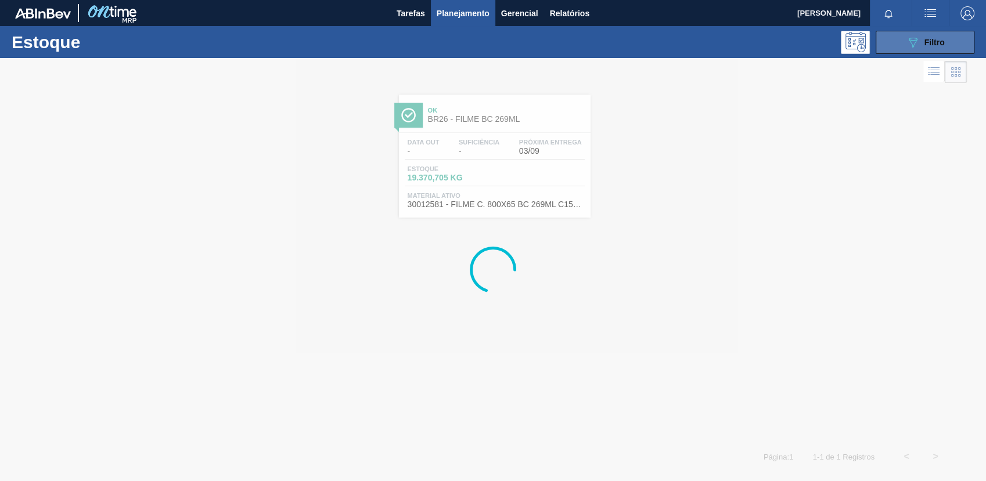
click at [915, 46] on icon "089F7B8B-B2A5-4AFE-B5C0-19BA573D28AC" at bounding box center [913, 42] width 14 height 14
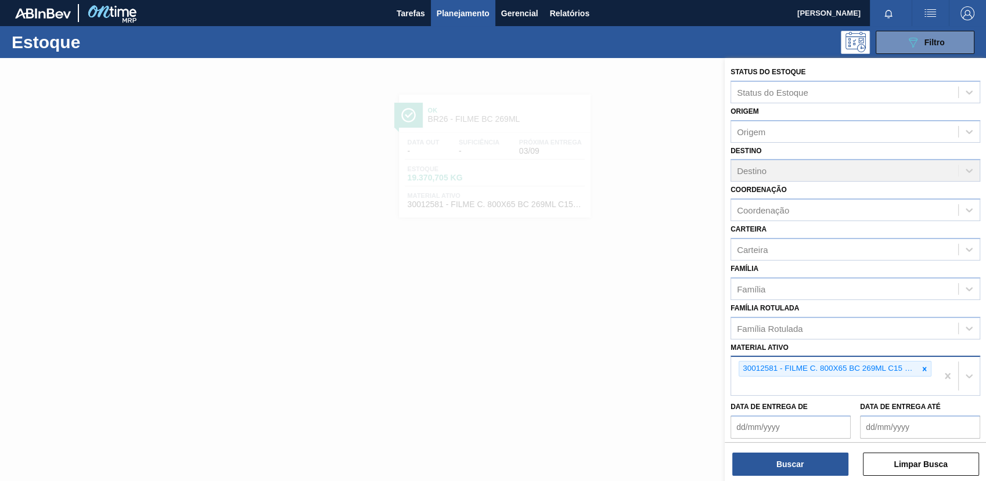
click at [921, 370] on icon at bounding box center [925, 369] width 8 height 8
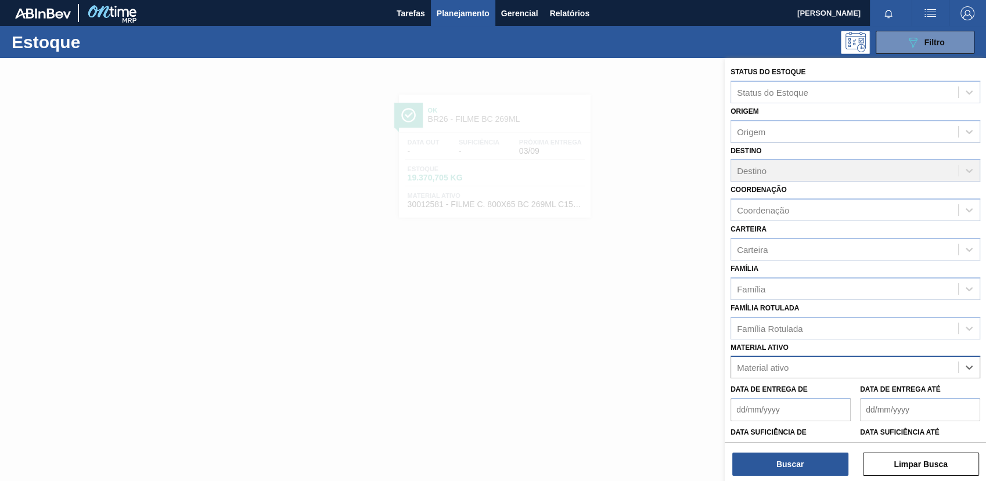
paste ativo "30033775"
type ativo "30033775"
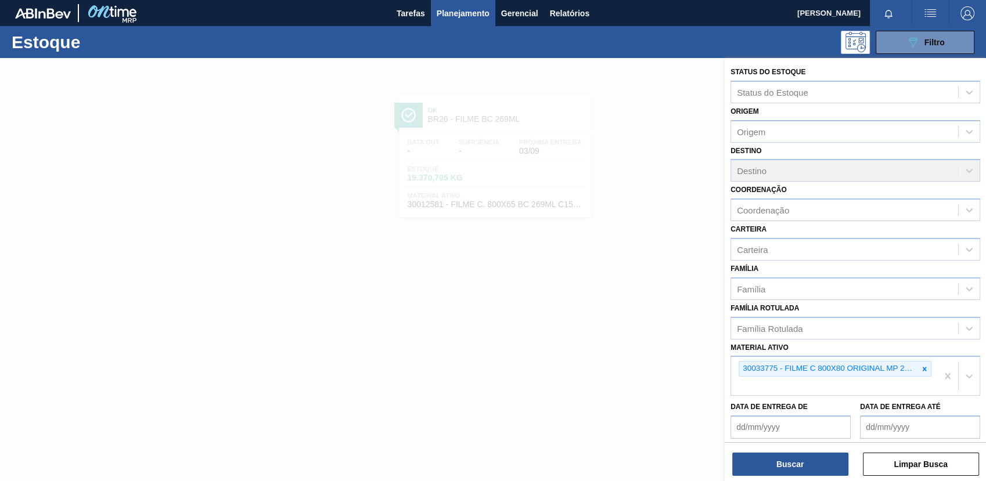
drag, startPoint x: 831, startPoint y: 465, endPoint x: 576, endPoint y: 386, distance: 267.1
click at [830, 465] on button "Buscar" at bounding box center [790, 464] width 116 height 23
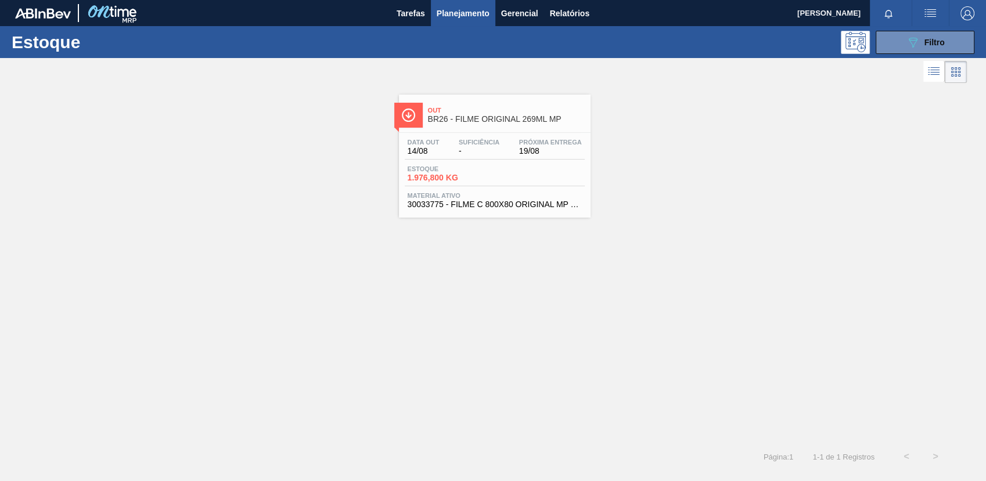
click at [463, 161] on div "Data [DATE] Suficiência - Próxima Entrega 19/08 Estoque 1.976,800 KG Material a…" at bounding box center [495, 172] width 192 height 79
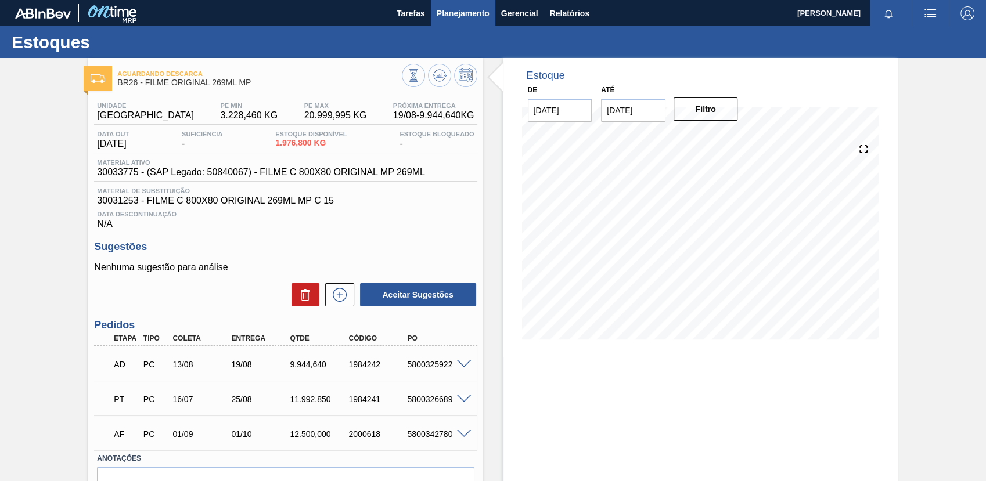
click at [443, 11] on span "Planejamento" at bounding box center [463, 13] width 53 height 14
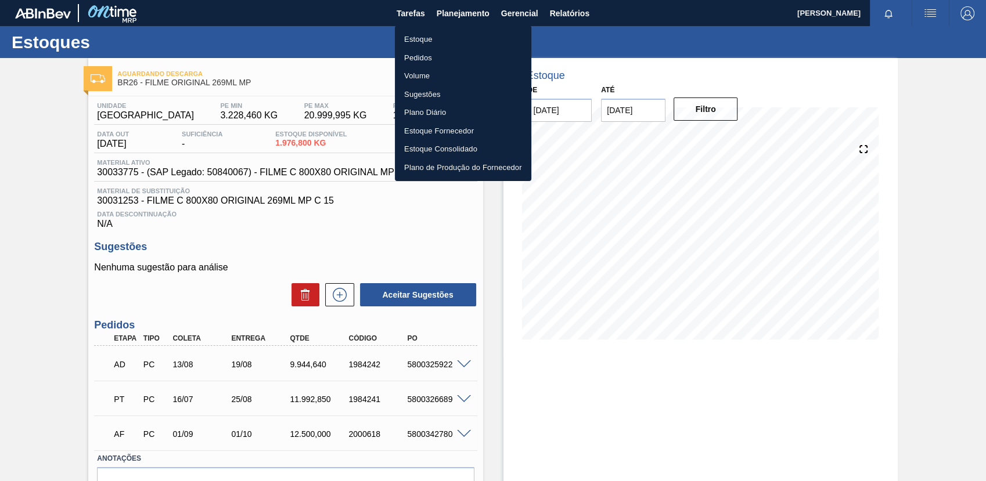
click at [474, 34] on li "Estoque" at bounding box center [463, 39] width 136 height 19
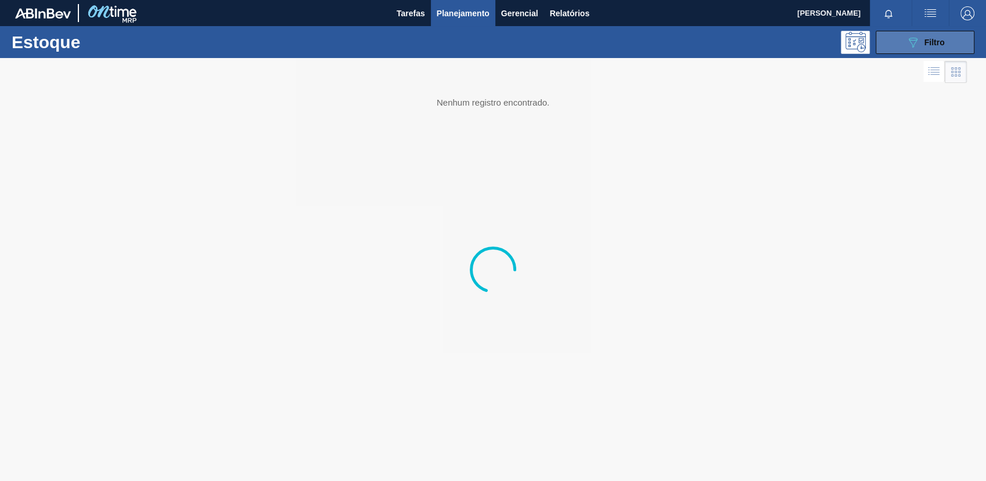
click at [917, 42] on icon "089F7B8B-B2A5-4AFE-B5C0-19BA573D28AC" at bounding box center [913, 42] width 14 height 14
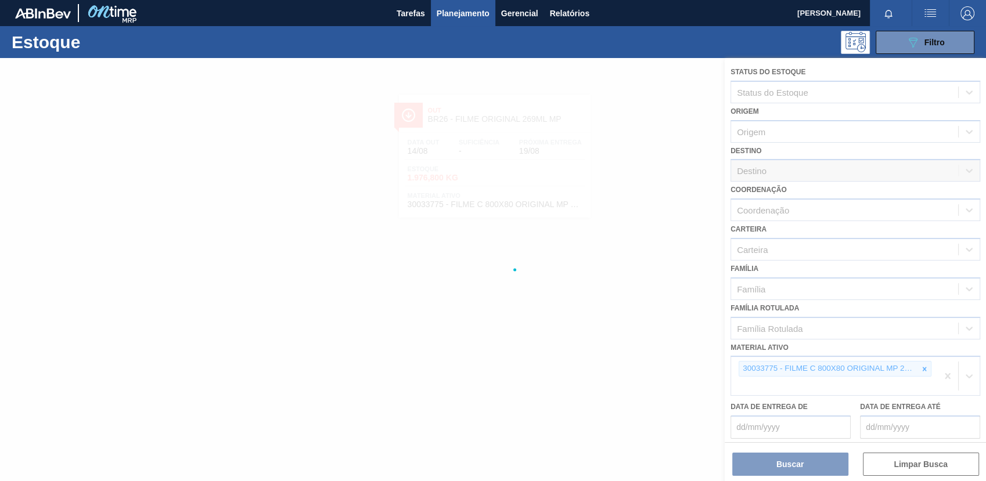
click at [913, 369] on div at bounding box center [493, 269] width 986 height 423
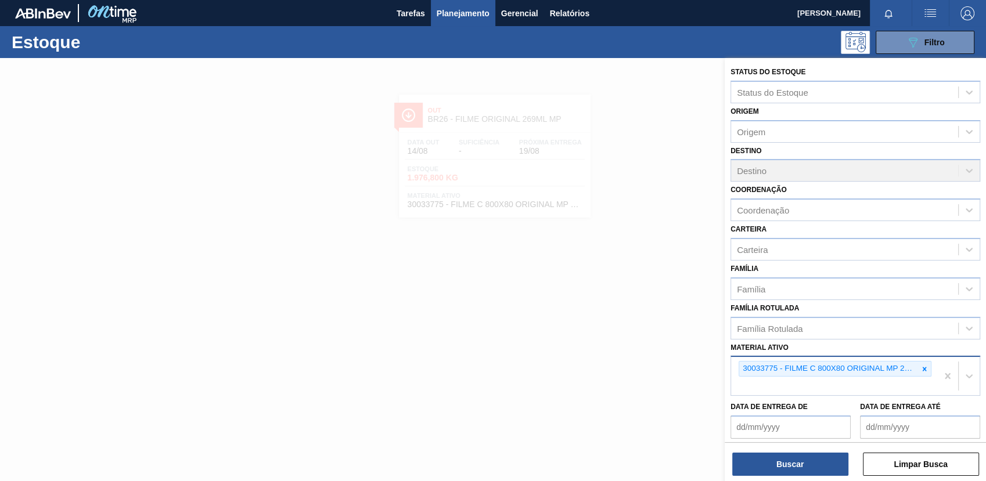
click at [921, 362] on div at bounding box center [924, 369] width 13 height 15
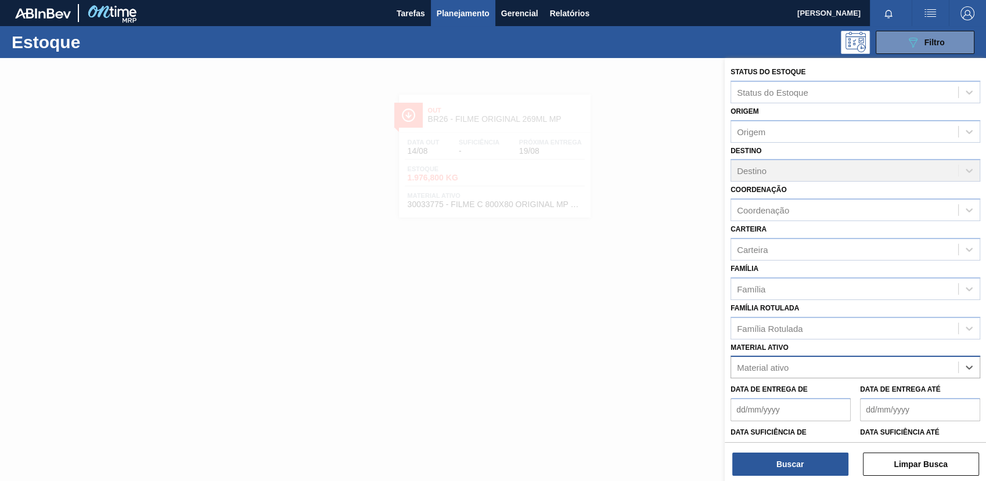
paste ativo "30012600"
type ativo "30012600"
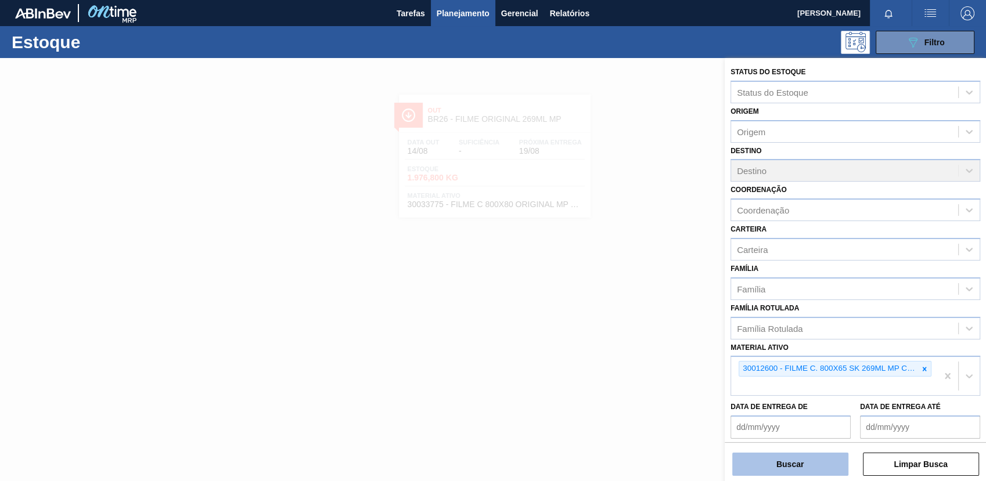
click at [768, 462] on button "Buscar" at bounding box center [790, 464] width 116 height 23
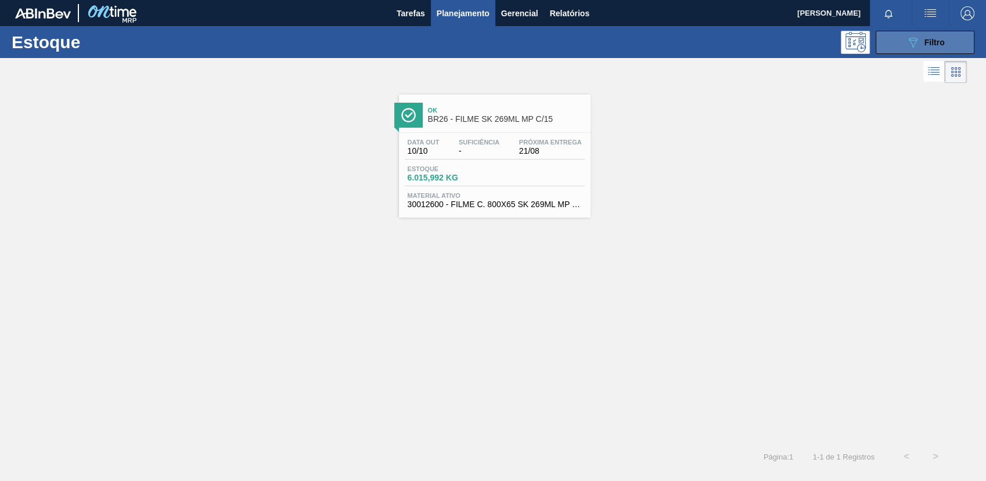
click at [902, 39] on button "089F7B8B-B2A5-4AFE-B5C0-19BA573D28AC Filtro" at bounding box center [925, 42] width 99 height 23
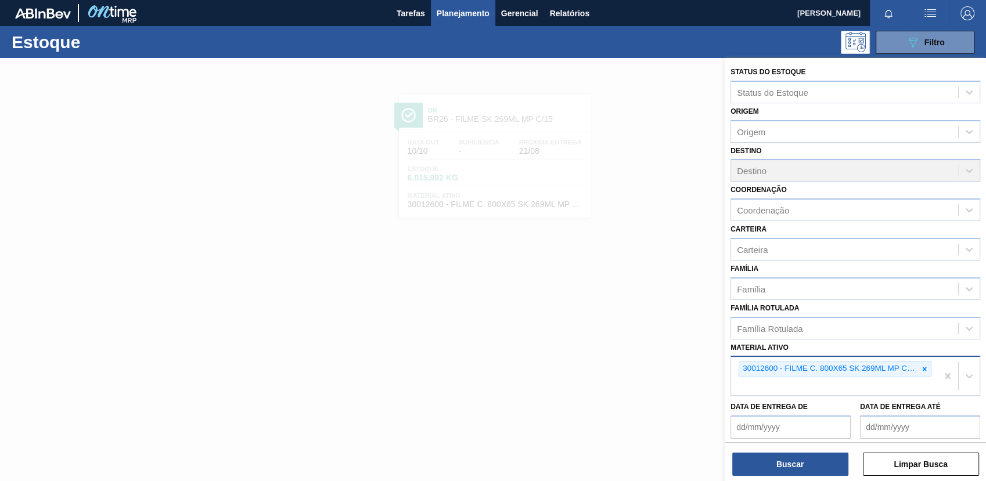
click at [926, 373] on div at bounding box center [924, 369] width 13 height 15
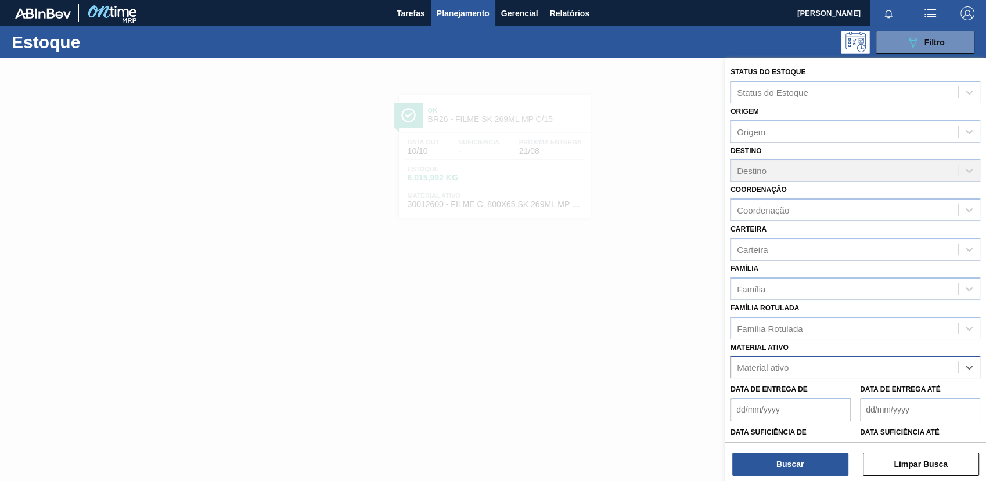
paste ativo "30003359"
type ativo "30003359"
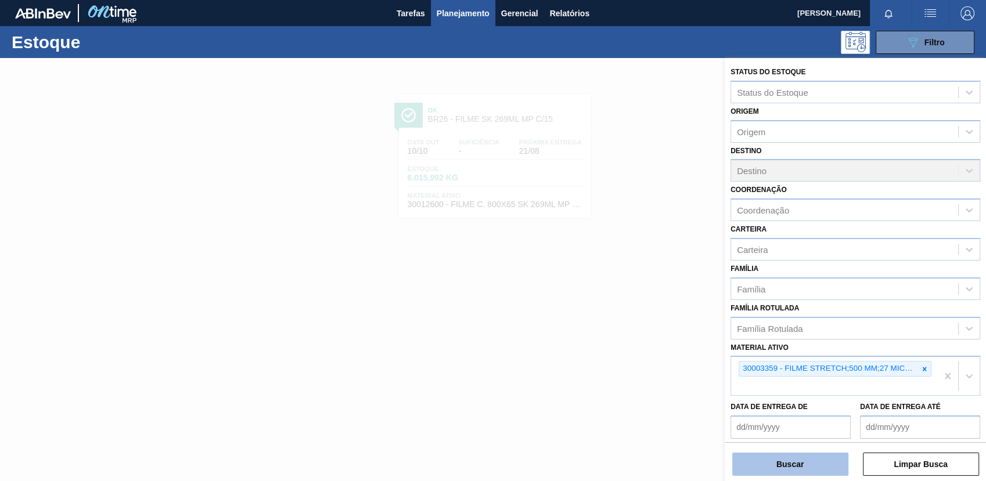
click at [808, 458] on button "Buscar" at bounding box center [790, 464] width 116 height 23
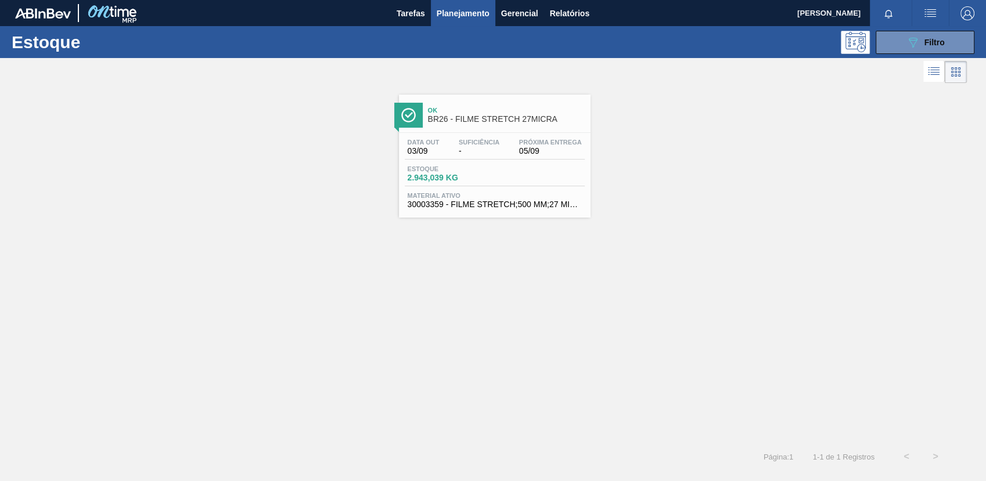
click at [498, 150] on span "-" at bounding box center [479, 151] width 41 height 9
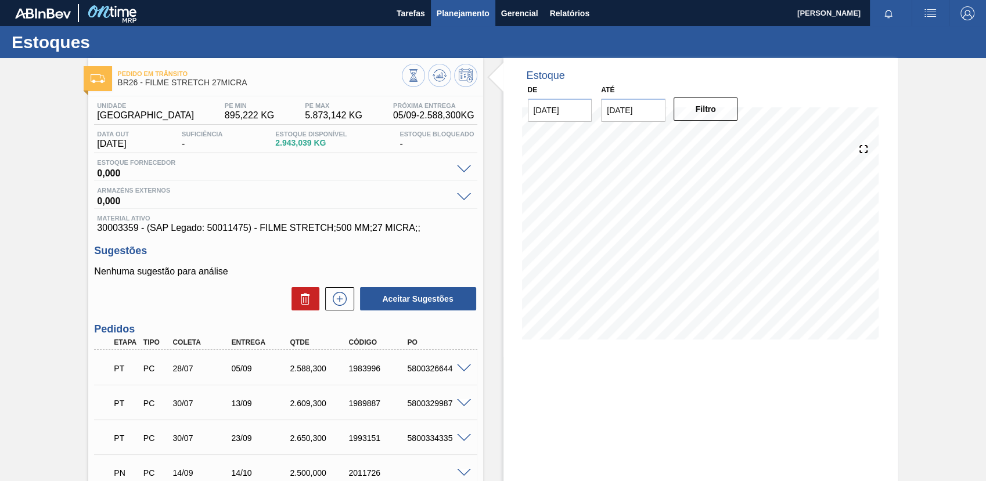
click at [445, 16] on span "Planejamento" at bounding box center [463, 13] width 53 height 14
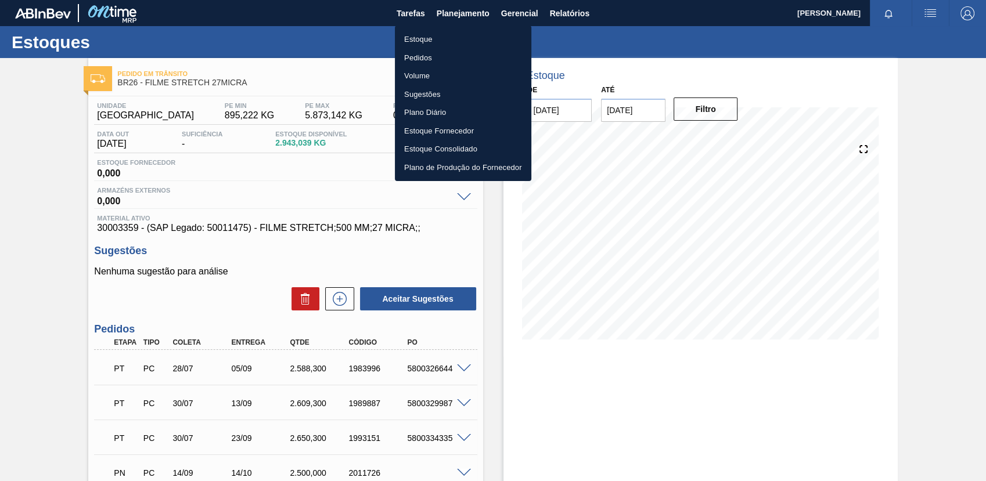
click at [440, 35] on li "Estoque" at bounding box center [463, 39] width 136 height 19
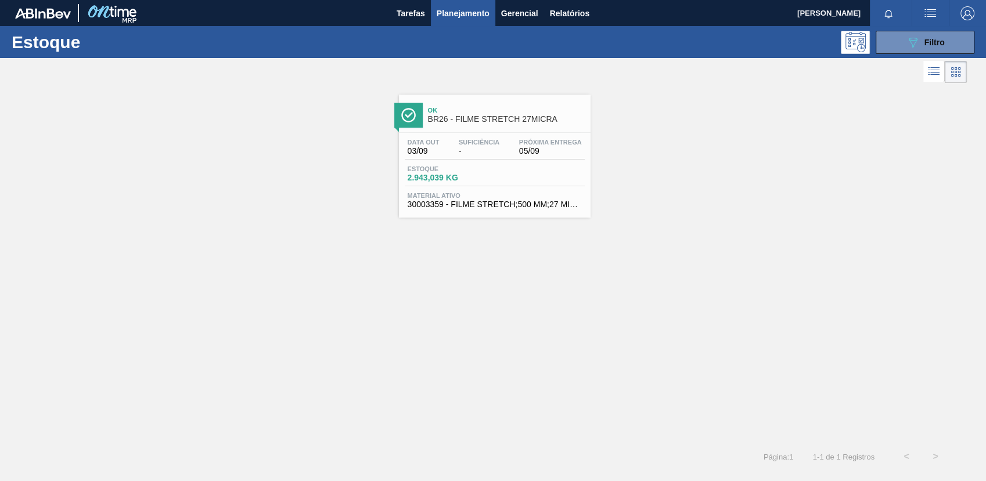
click at [892, 53] on div "Estoque 089F7B8B-B2A5-4AFE-B5C0-19BA573D28AC Filtro" at bounding box center [493, 42] width 986 height 32
click at [893, 46] on button "089F7B8B-B2A5-4AFE-B5C0-19BA573D28AC Filtro" at bounding box center [925, 42] width 99 height 23
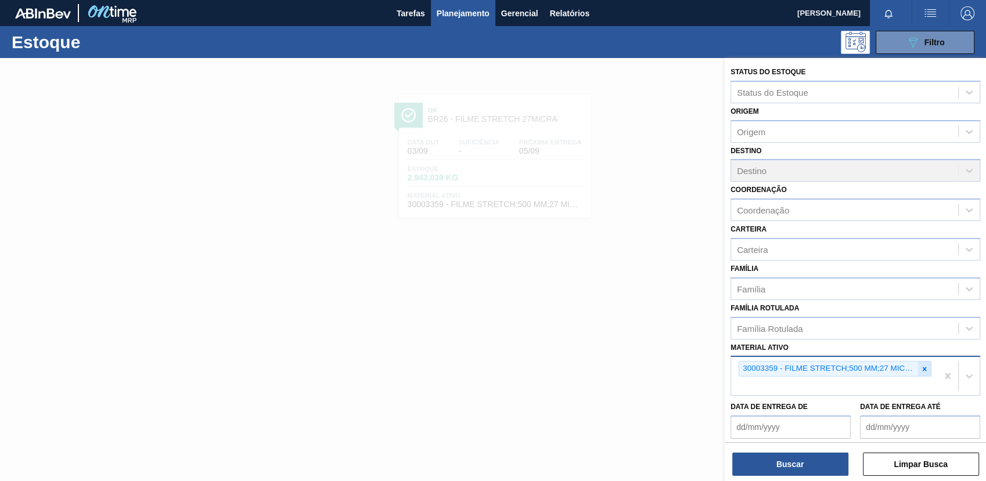
click at [928, 373] on div at bounding box center [924, 369] width 13 height 15
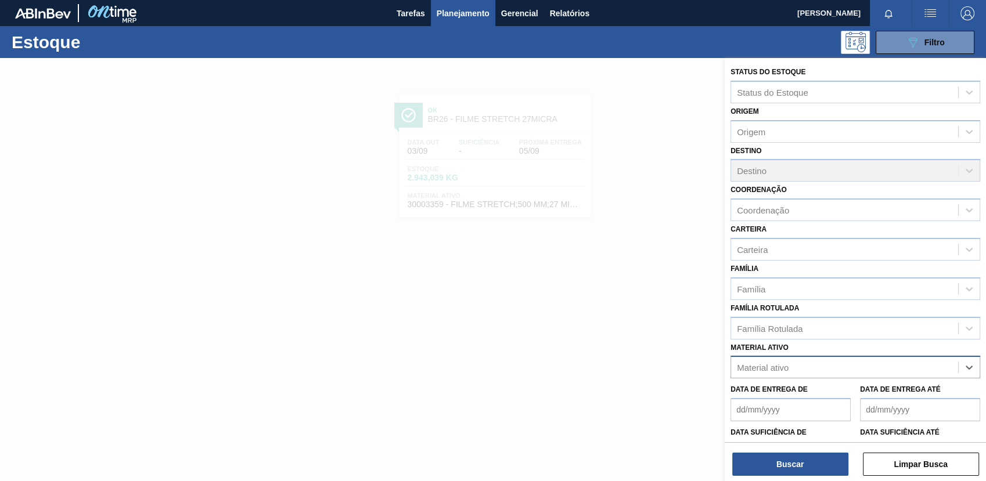
paste ativo "30003071"
type ativo "30003071"
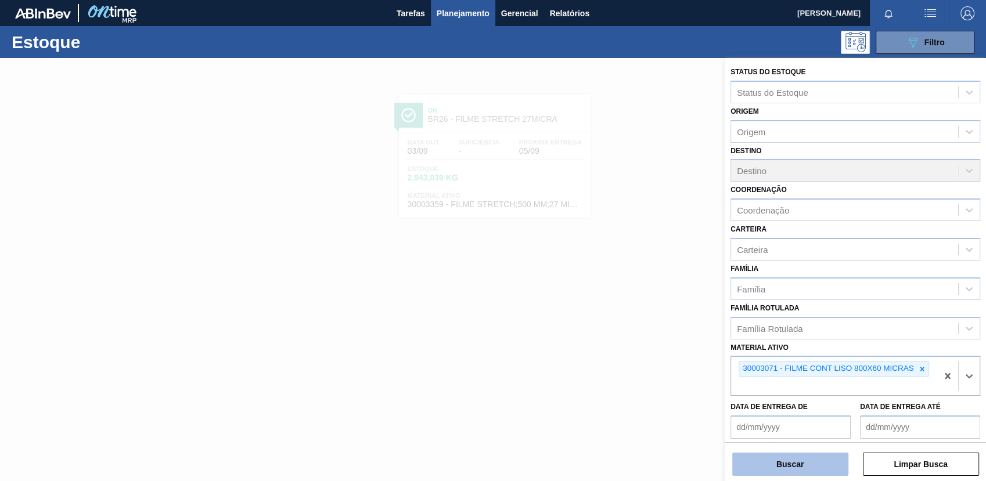
click at [785, 458] on button "Buscar" at bounding box center [790, 464] width 116 height 23
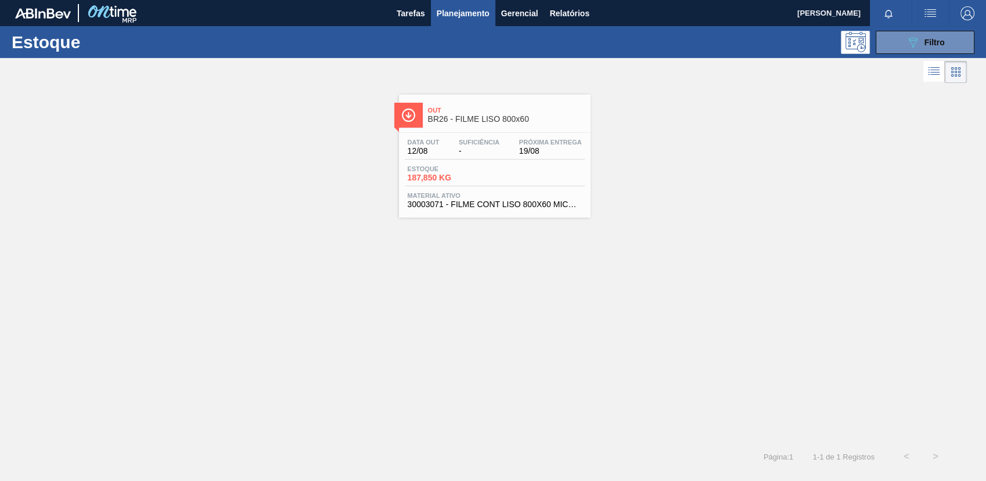
click at [469, 150] on span "-" at bounding box center [479, 151] width 41 height 9
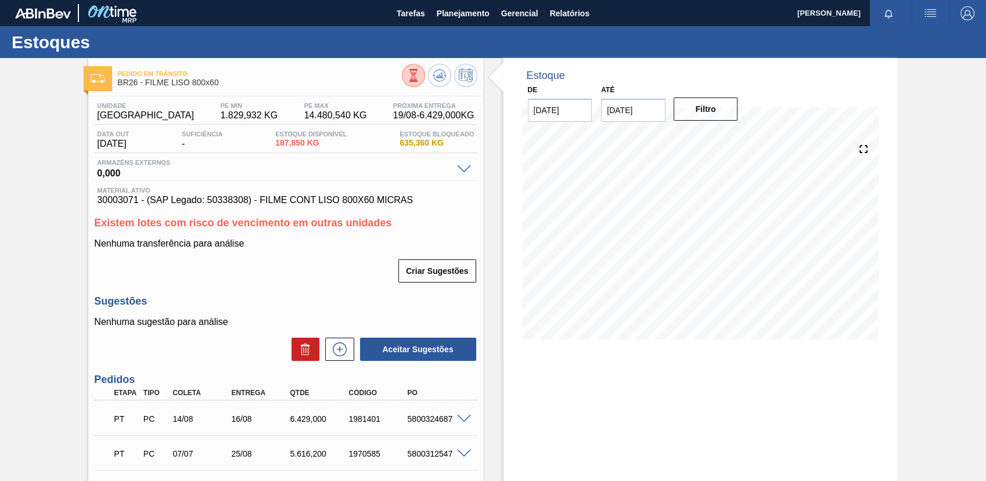
scroll to position [120, 0]
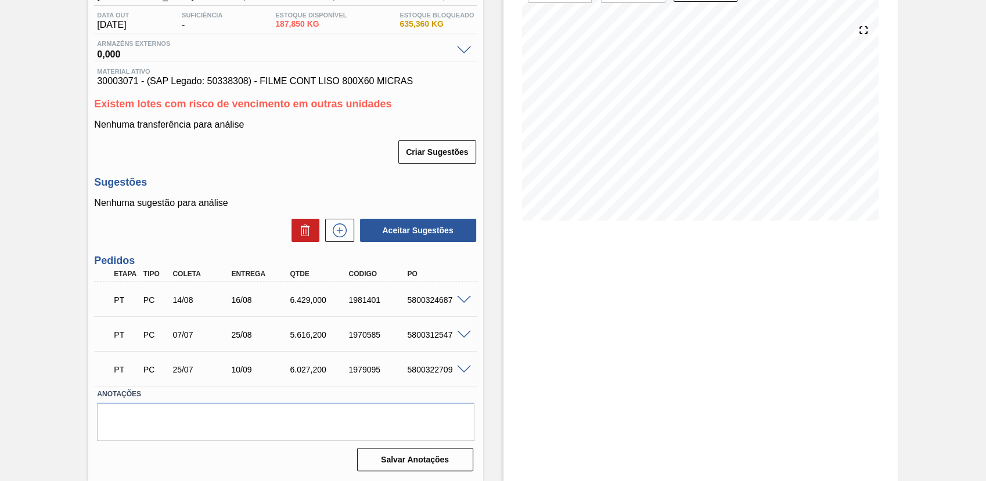
click at [116, 304] on p "PT" at bounding box center [126, 300] width 24 height 9
